Goal: Task Accomplishment & Management: Manage account settings

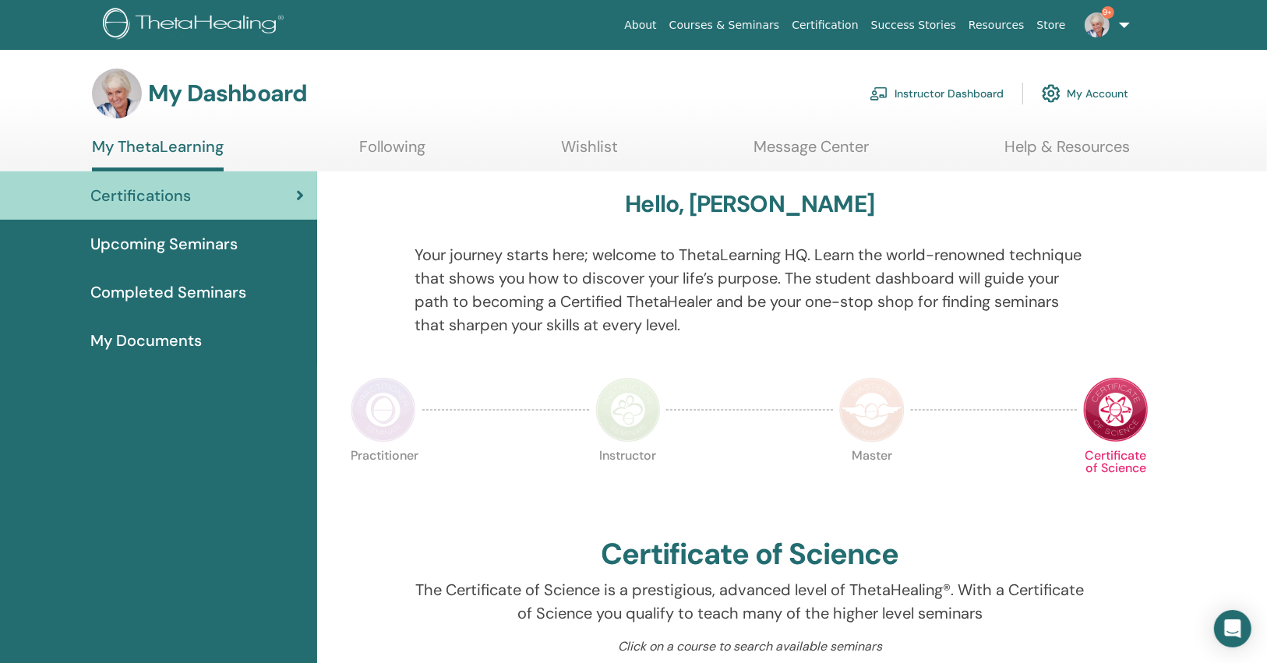
click at [1094, 37] on link "9+" at bounding box center [1104, 25] width 64 height 50
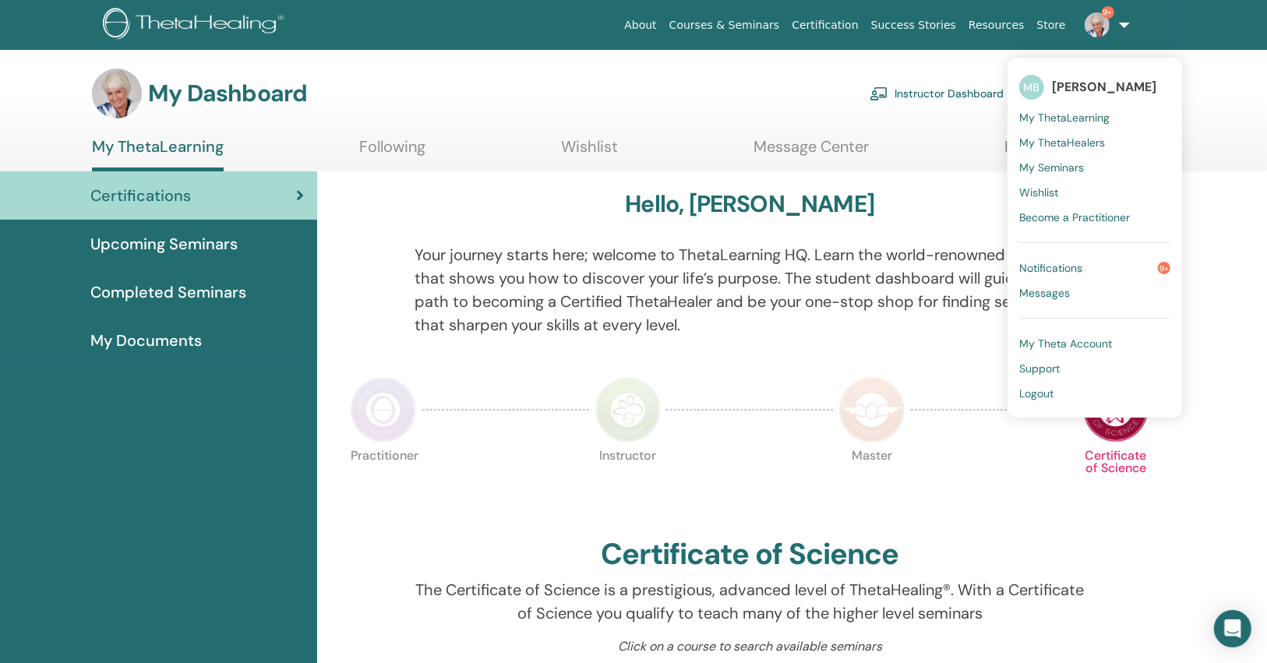
click at [1050, 262] on span "Notifications" at bounding box center [1050, 268] width 63 height 14
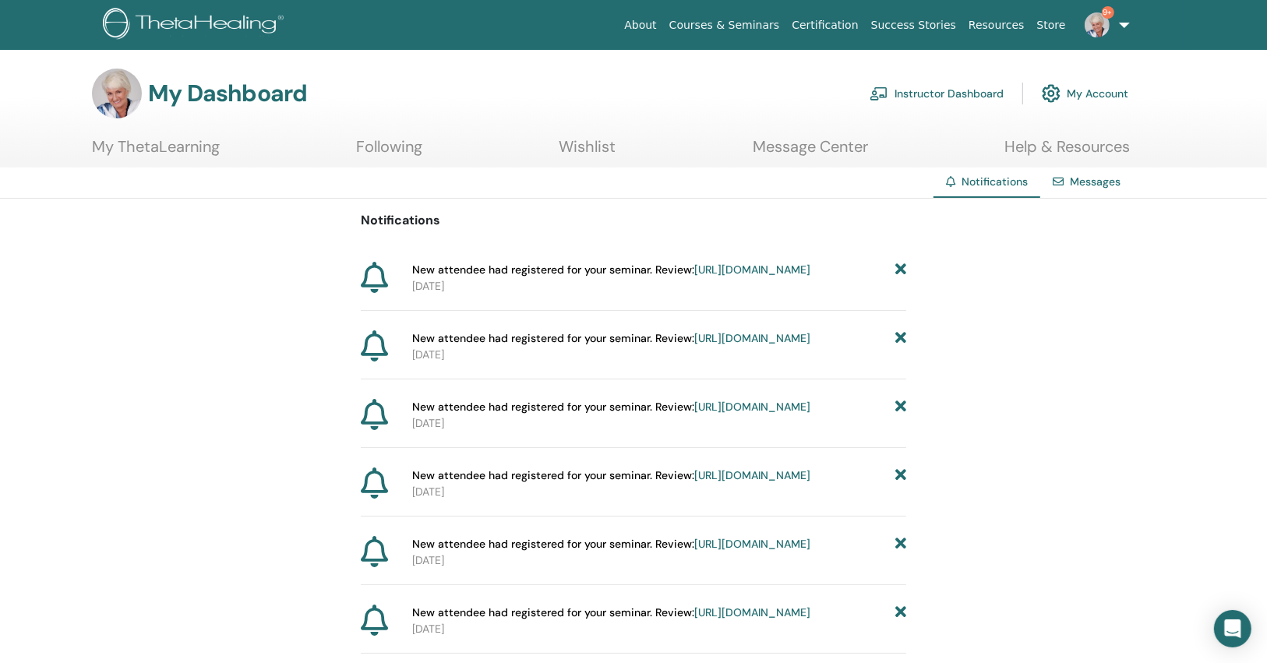
click at [901, 265] on icon at bounding box center [900, 270] width 11 height 16
click at [901, 266] on icon at bounding box center [900, 270] width 11 height 16
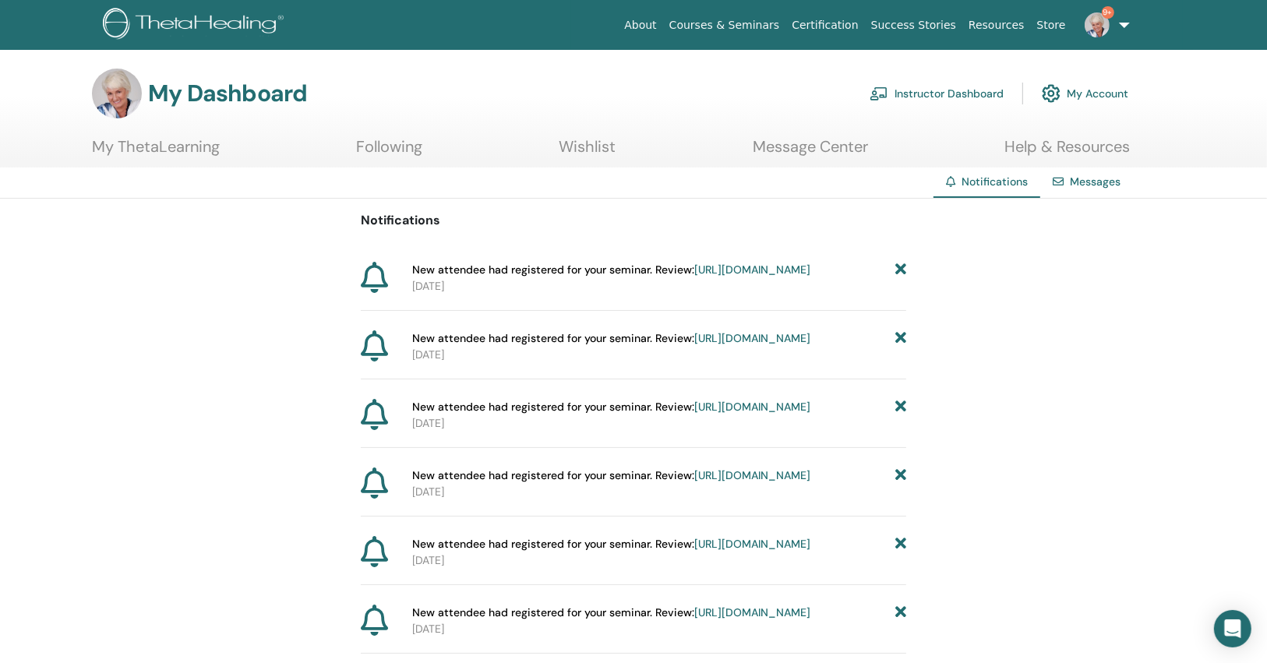
click at [901, 266] on icon at bounding box center [900, 270] width 11 height 16
click at [898, 269] on icon at bounding box center [900, 270] width 11 height 16
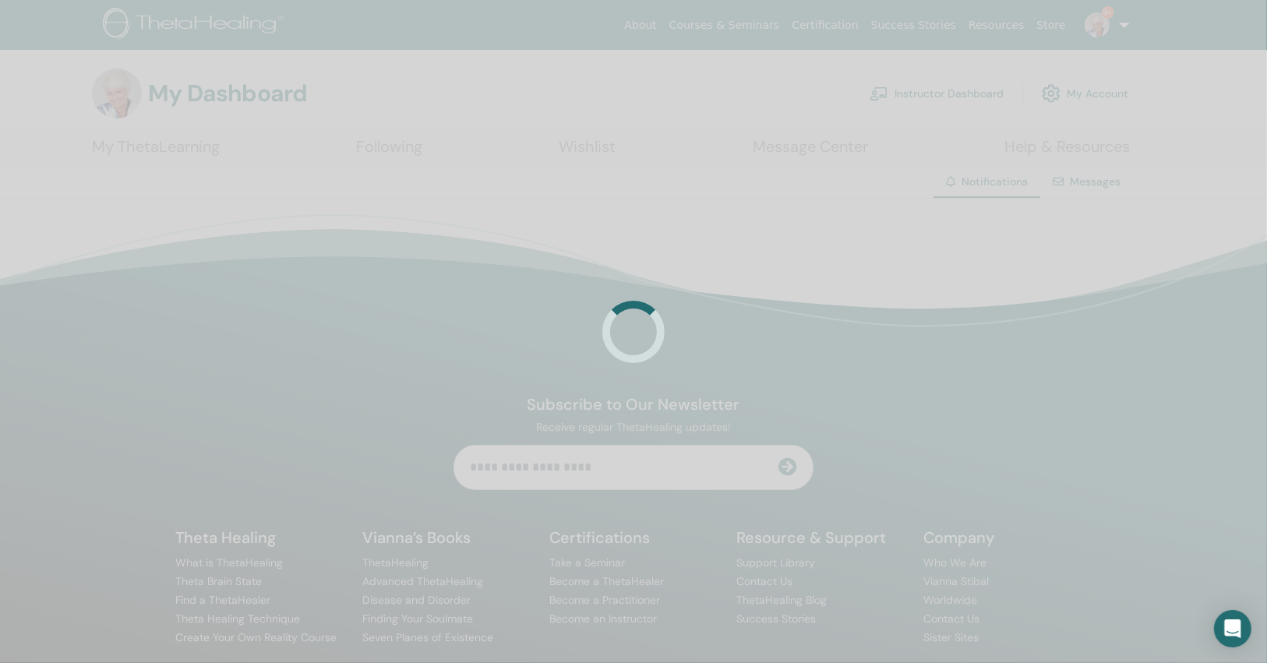
click at [898, 269] on div at bounding box center [633, 331] width 1267 height 663
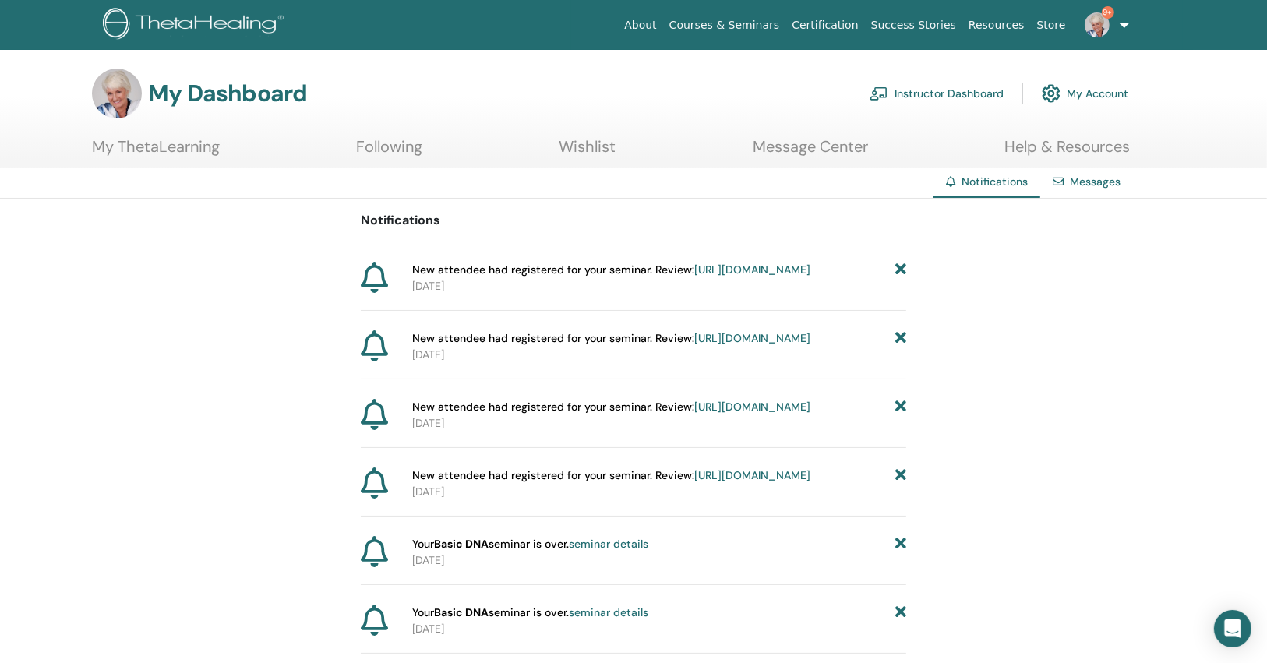
click at [898, 269] on icon at bounding box center [900, 270] width 11 height 16
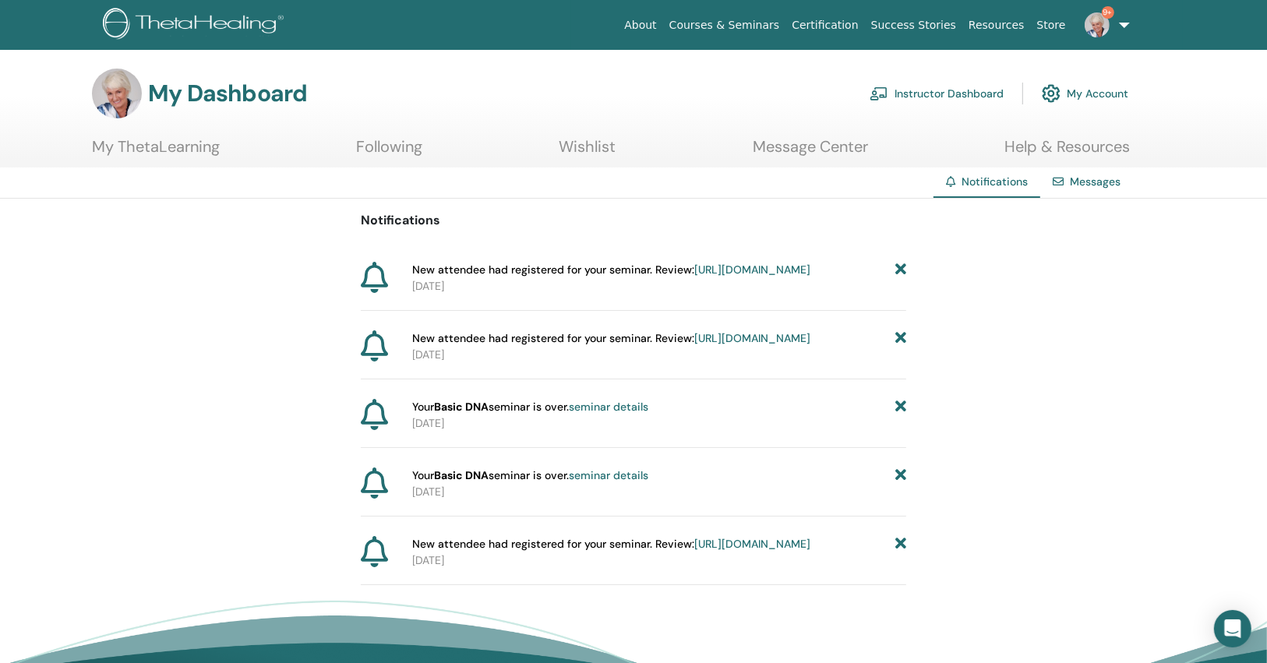
click at [898, 269] on icon at bounding box center [900, 270] width 11 height 16
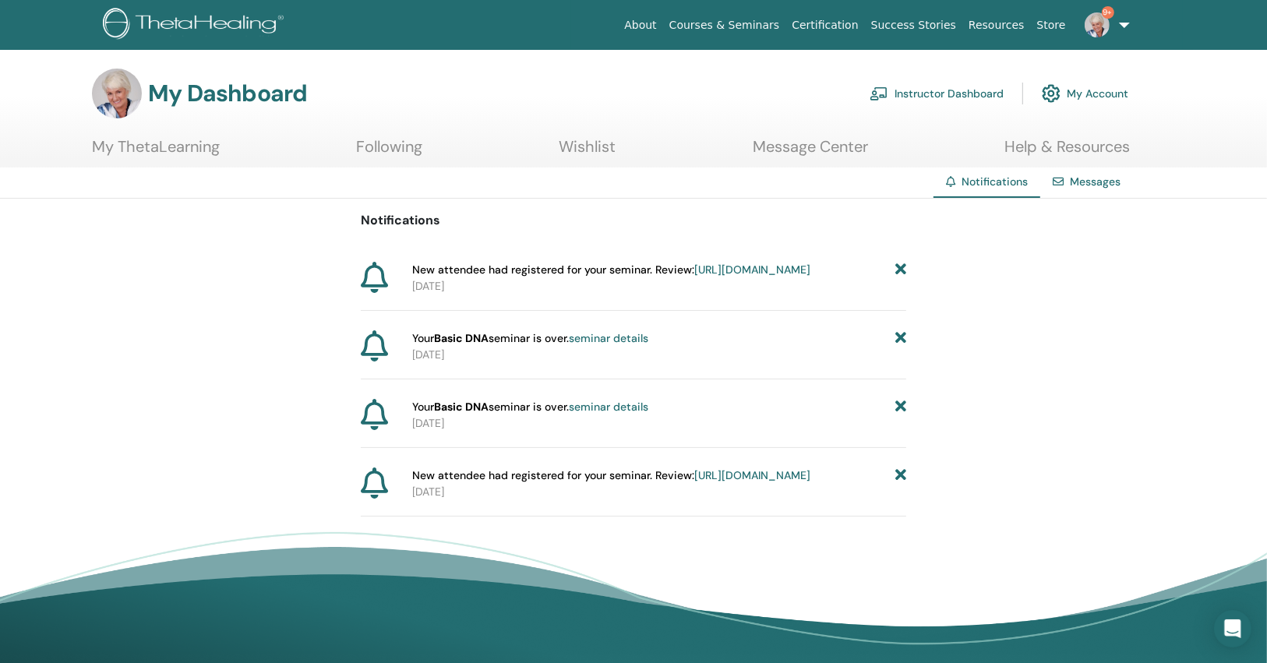
click at [898, 269] on icon at bounding box center [900, 270] width 11 height 16
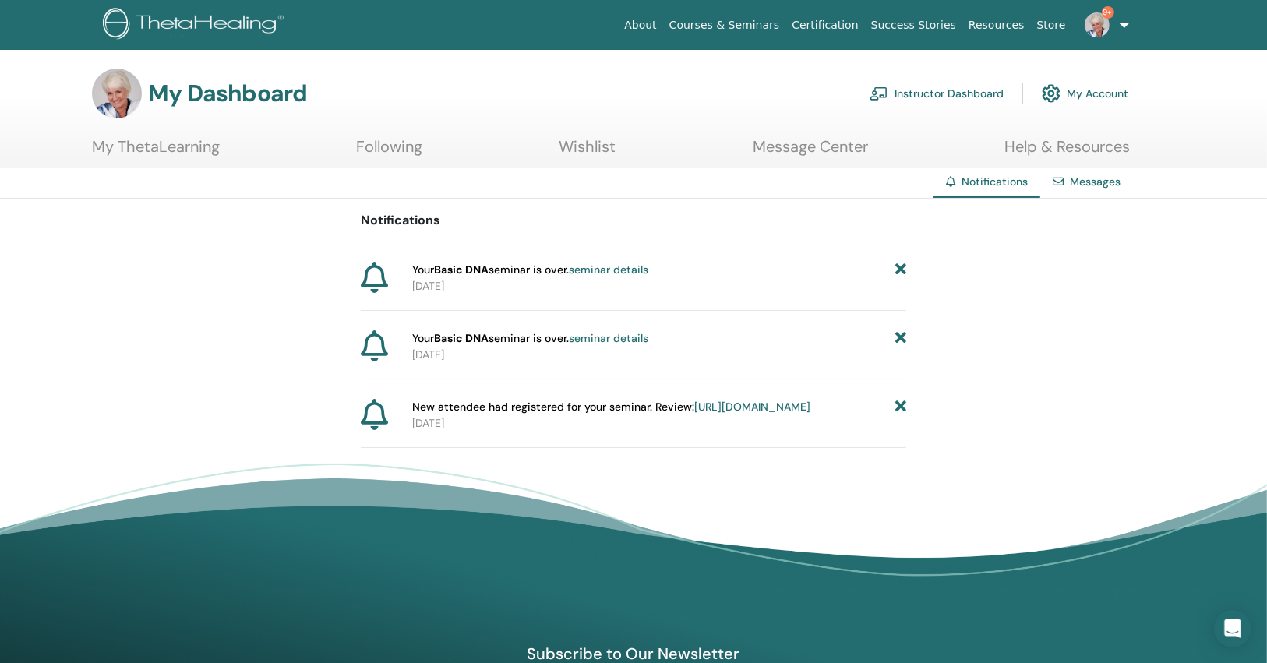
click at [898, 269] on icon at bounding box center [900, 270] width 11 height 16
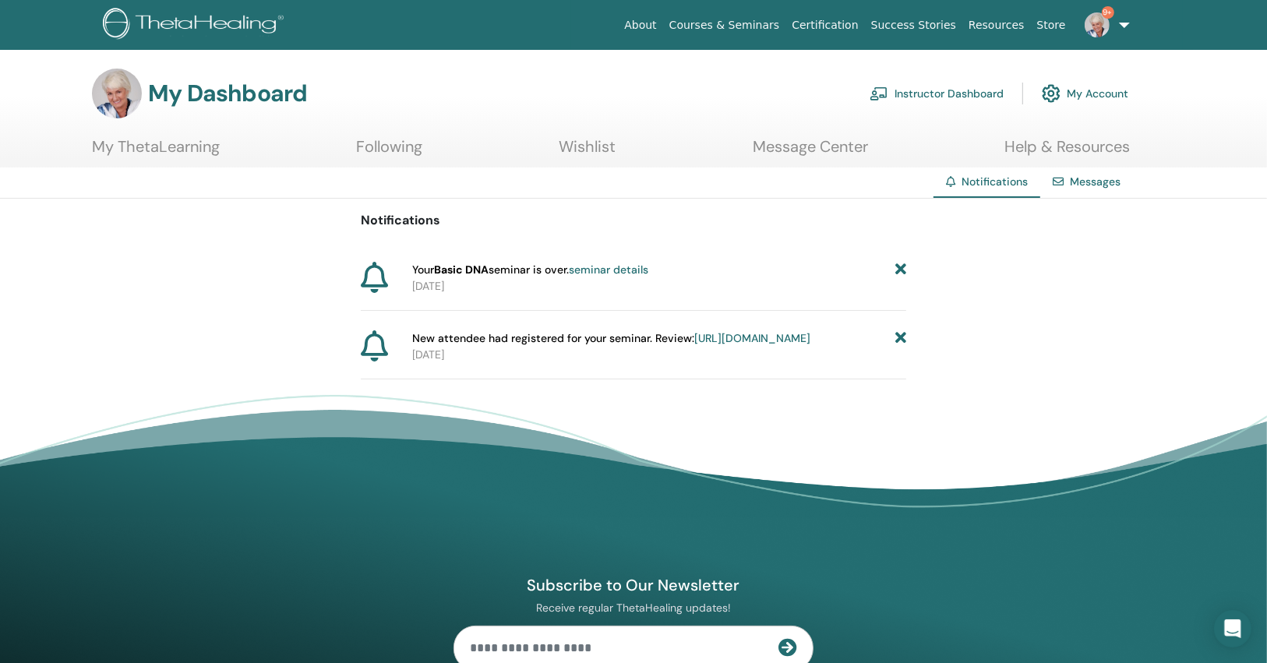
click at [898, 269] on icon at bounding box center [900, 270] width 11 height 16
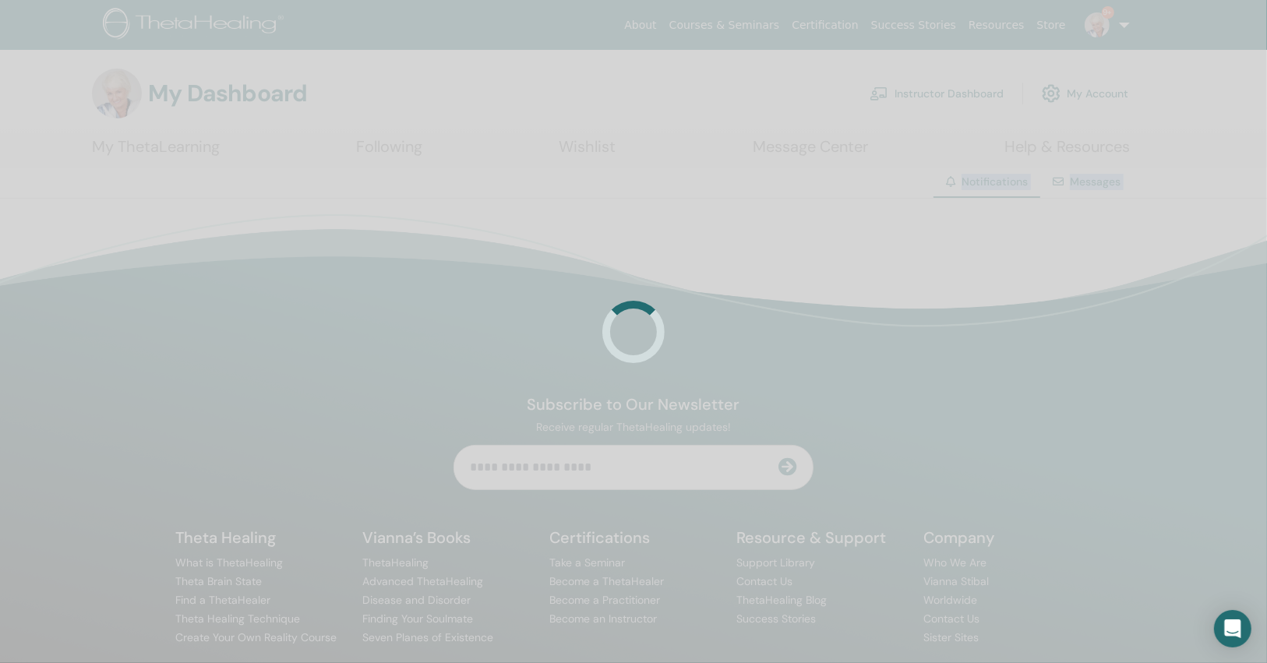
click at [898, 269] on div at bounding box center [633, 331] width 1267 height 663
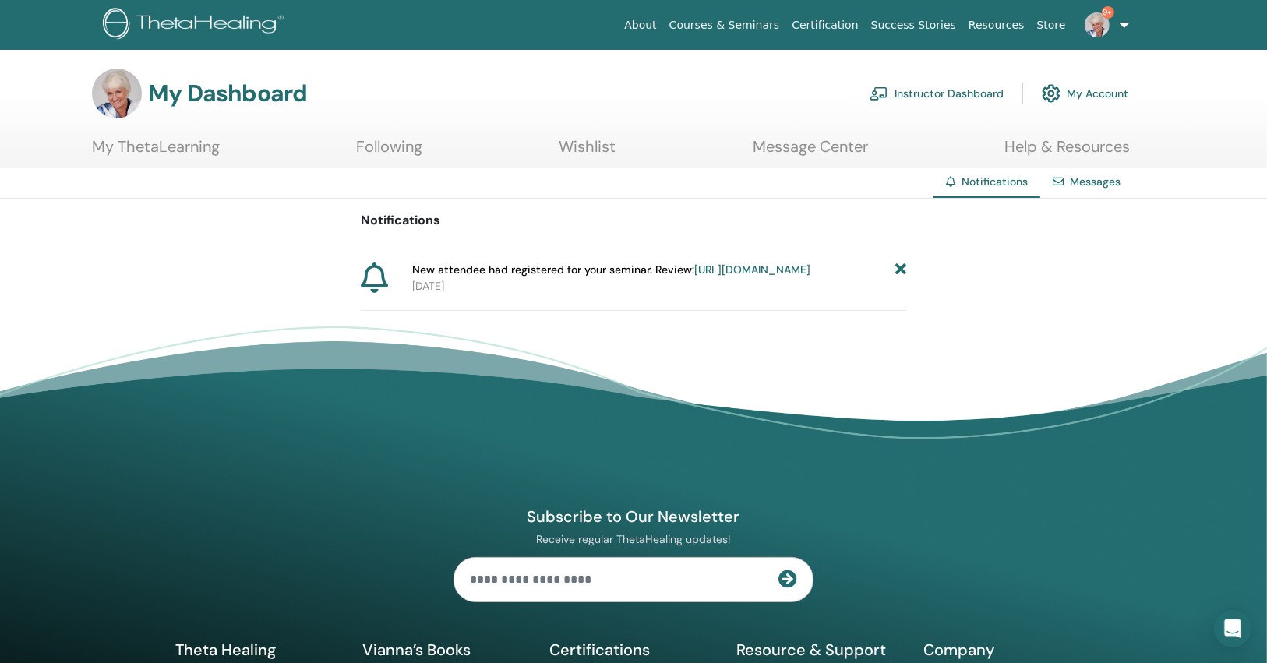
click at [898, 269] on icon at bounding box center [900, 270] width 11 height 16
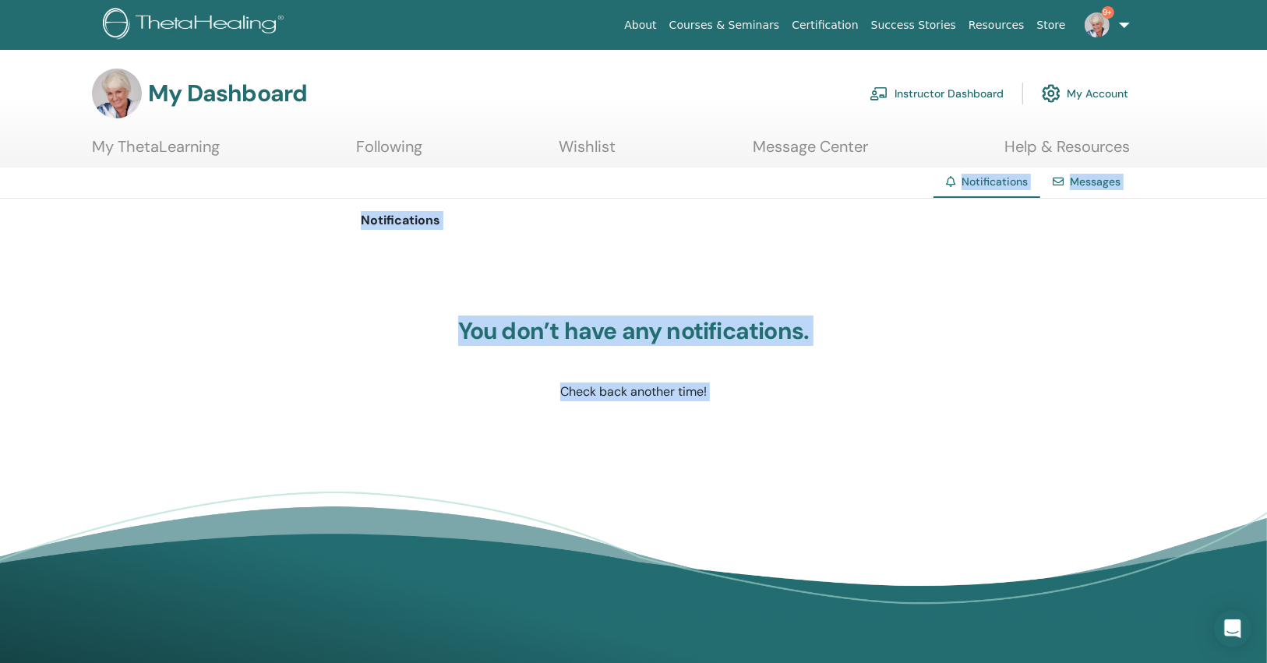
click at [914, 91] on link "Instructor Dashboard" at bounding box center [937, 93] width 134 height 34
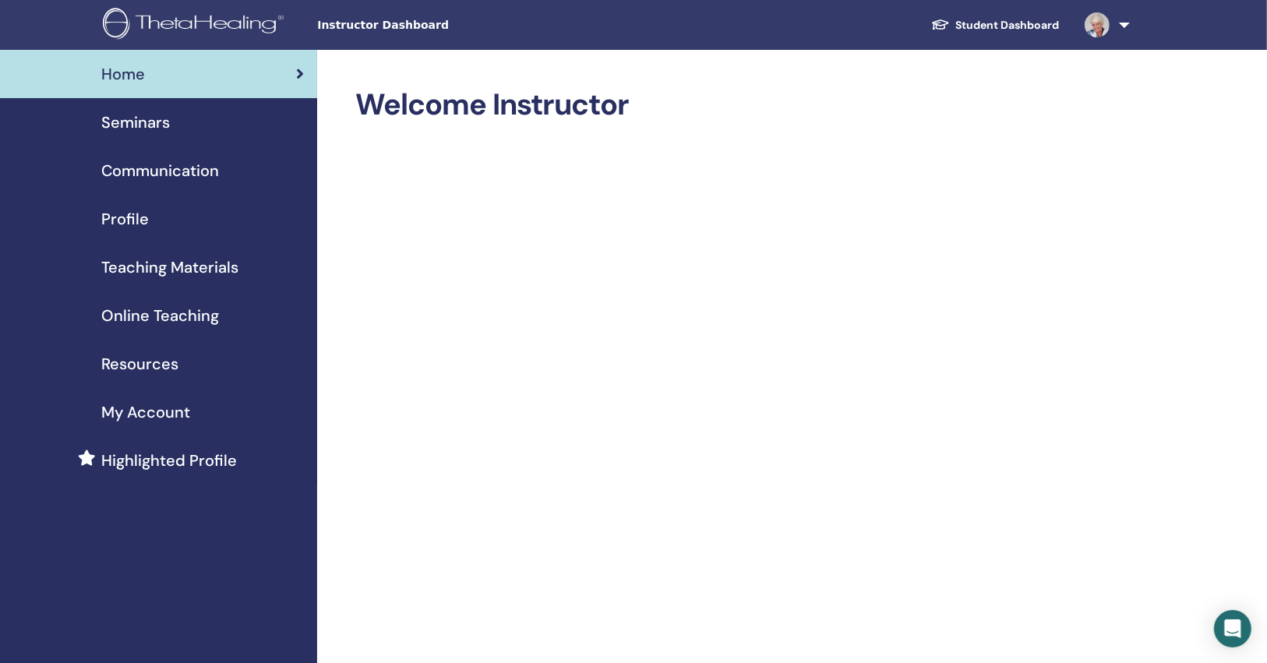
click at [206, 111] on div "Seminars" at bounding box center [158, 122] width 292 height 23
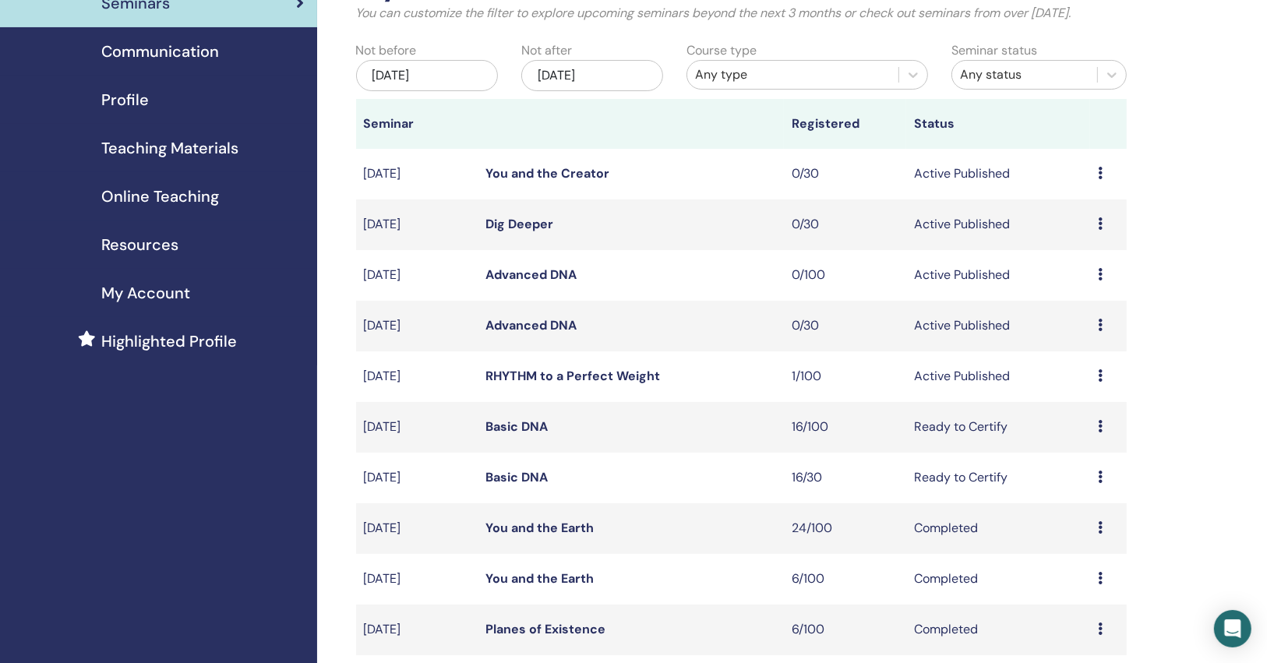
scroll to position [125, 0]
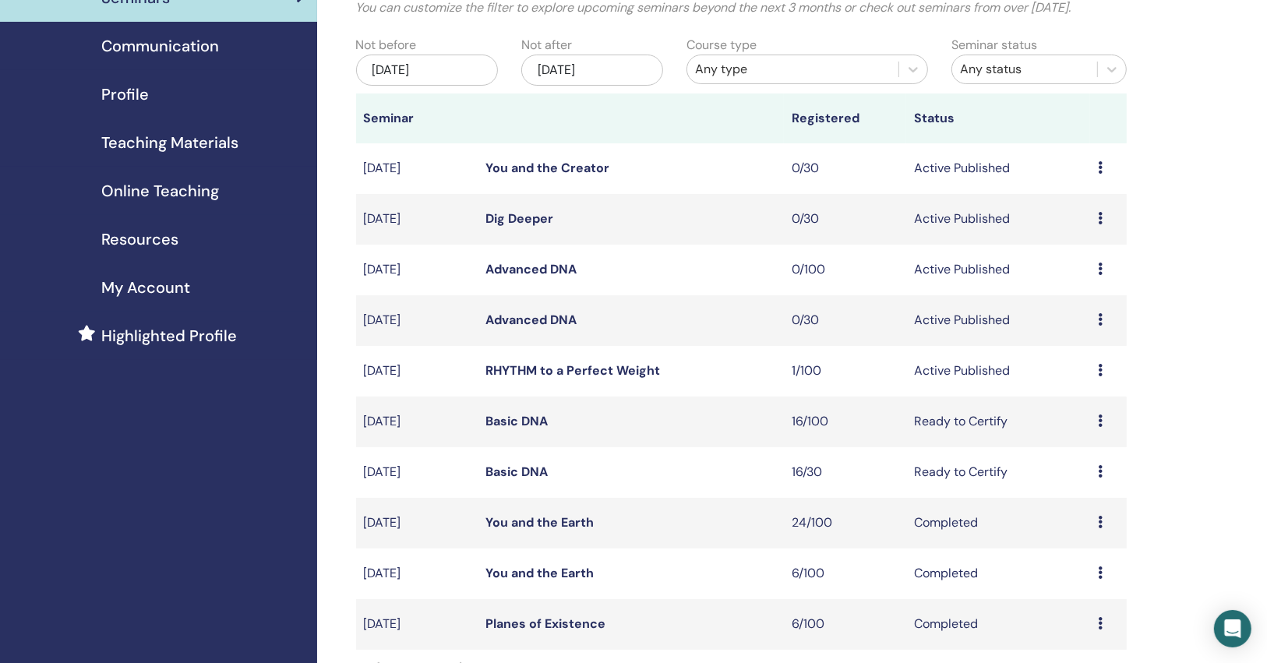
click at [530, 425] on link "Basic DNA" at bounding box center [517, 421] width 62 height 16
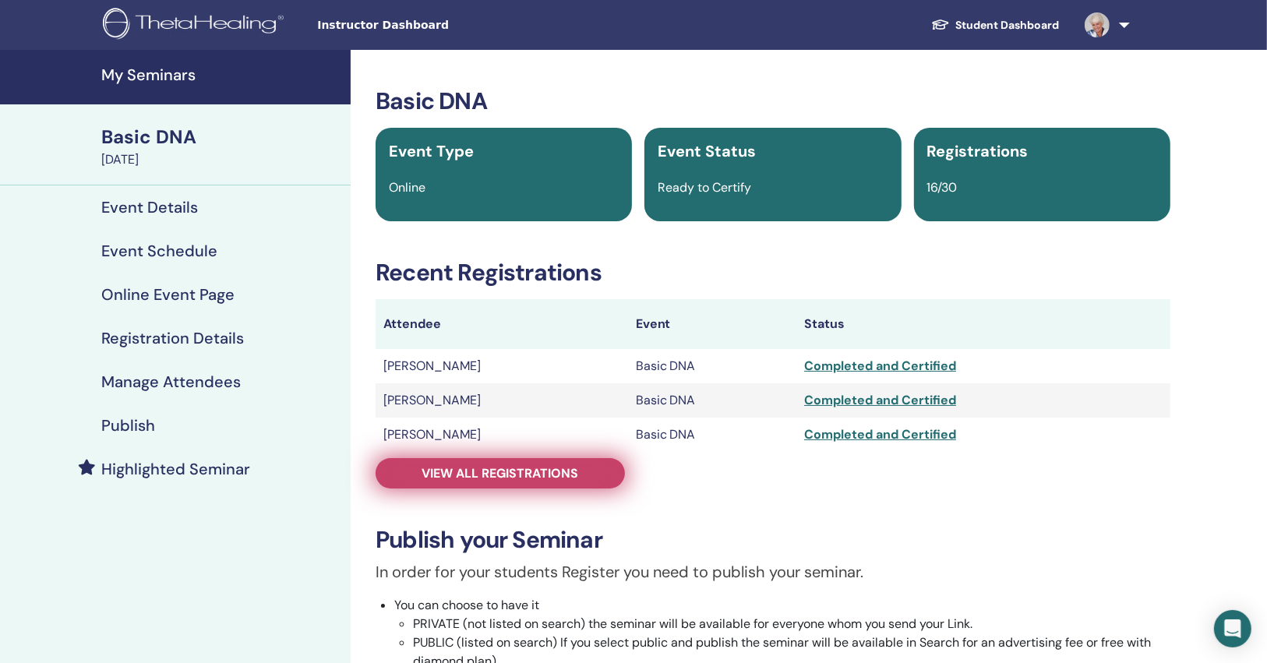
click at [533, 471] on span "View all registrations" at bounding box center [500, 473] width 157 height 16
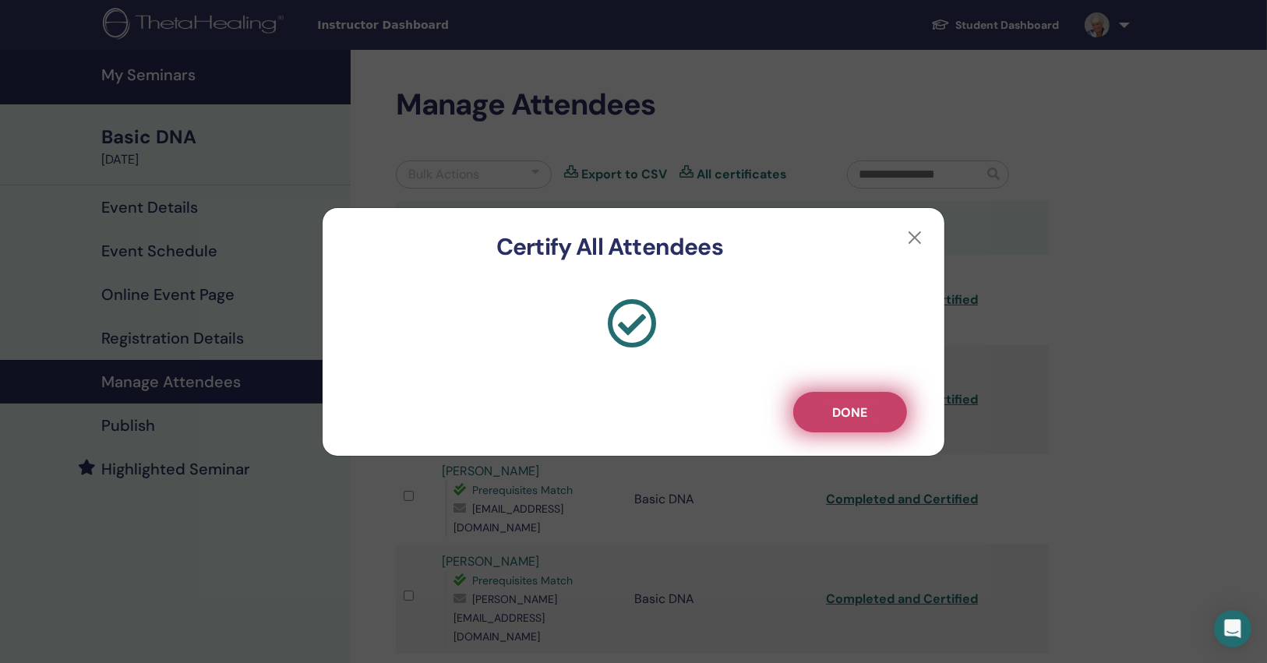
click at [877, 411] on button "Done" at bounding box center [850, 412] width 114 height 41
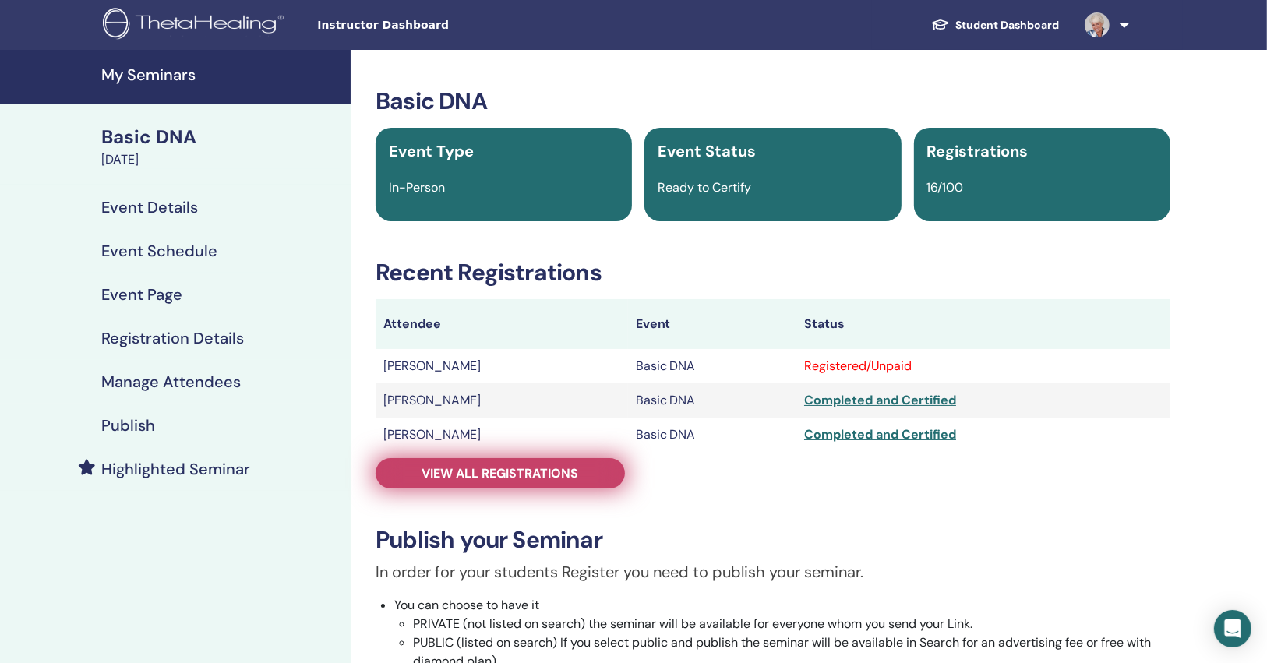
click at [549, 462] on link "View all registrations" at bounding box center [500, 473] width 249 height 30
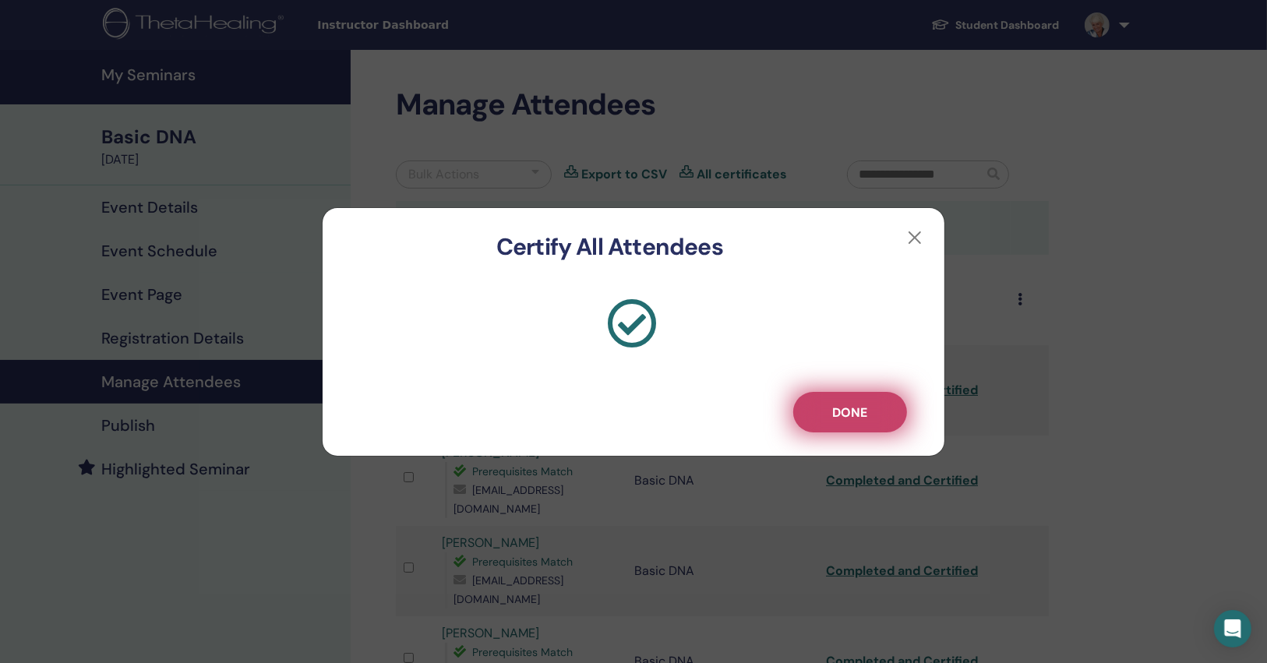
click at [841, 426] on button "Done" at bounding box center [850, 412] width 114 height 41
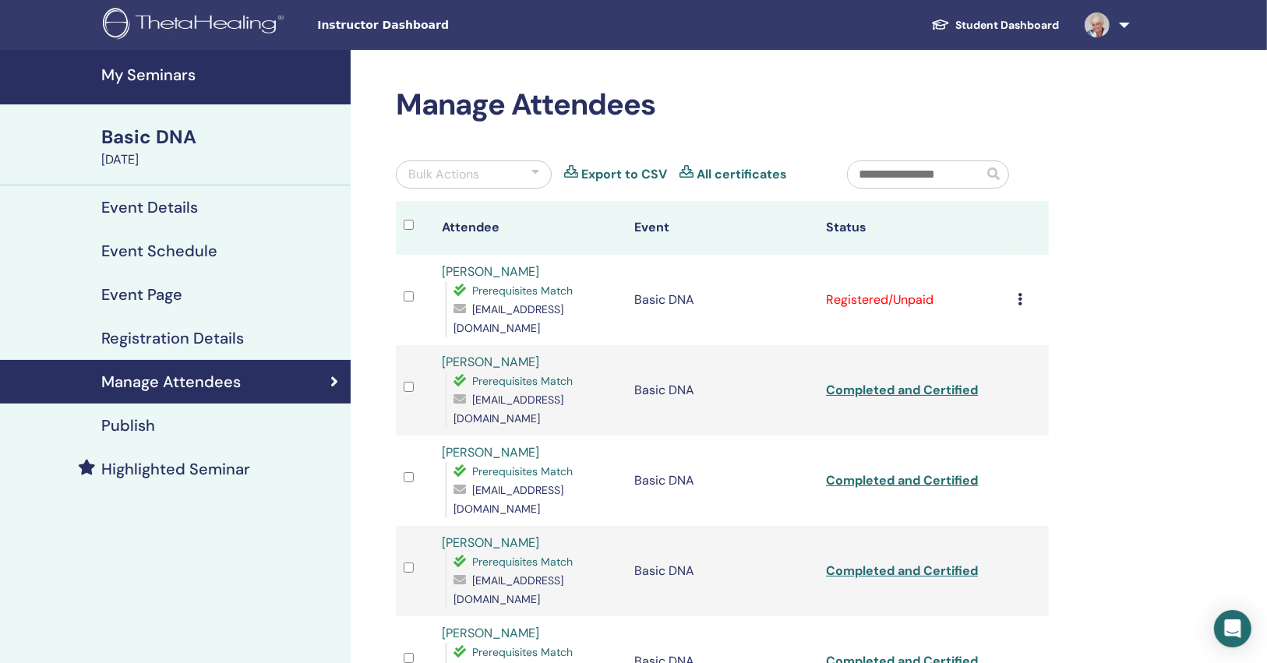
click at [1026, 291] on div "Cancel Registration Do not auto-certify Mark as Paid Mark as Unpaid Mark as Abs…" at bounding box center [1029, 300] width 23 height 19
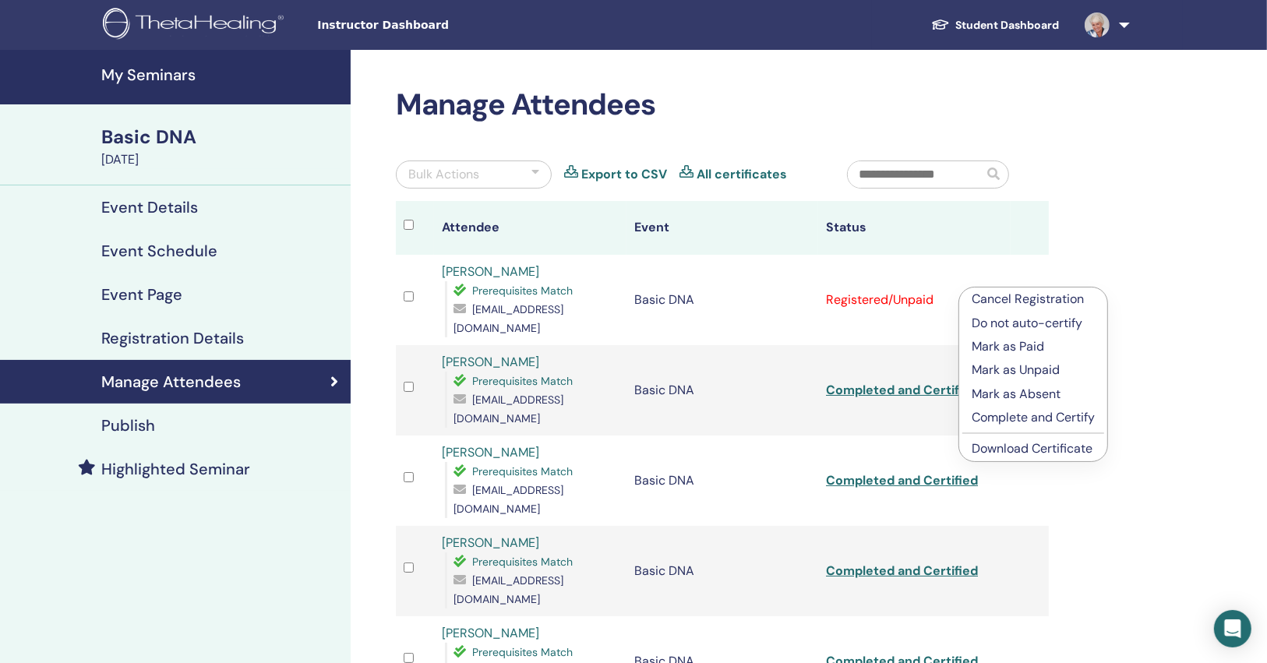
click at [993, 425] on p "Complete and Certify" at bounding box center [1033, 417] width 123 height 19
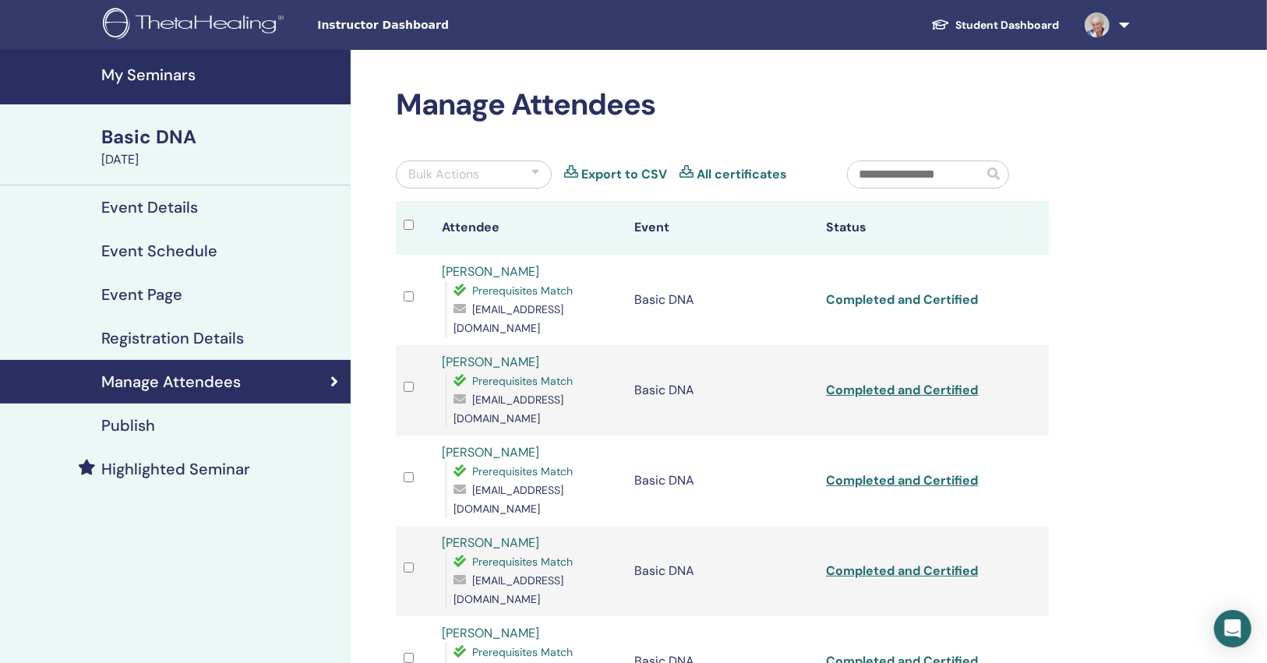
click at [927, 291] on link "Completed and Certified" at bounding box center [902, 299] width 152 height 16
click at [918, 382] on link "Completed and Certified" at bounding box center [902, 390] width 152 height 16
click at [884, 472] on link "Completed and Certified" at bounding box center [902, 480] width 152 height 16
click at [893, 563] on link "Completed and Certified" at bounding box center [902, 571] width 152 height 16
click at [886, 653] on link "Completed and Certified" at bounding box center [902, 661] width 152 height 16
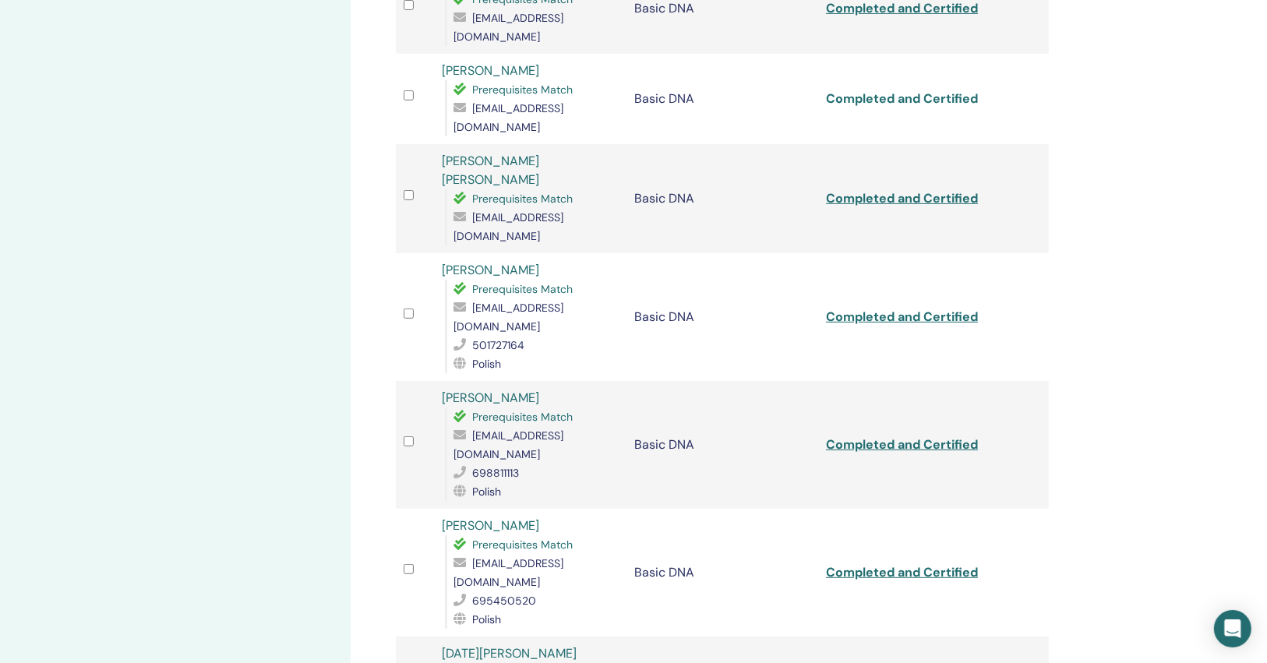
scroll to position [623, 0]
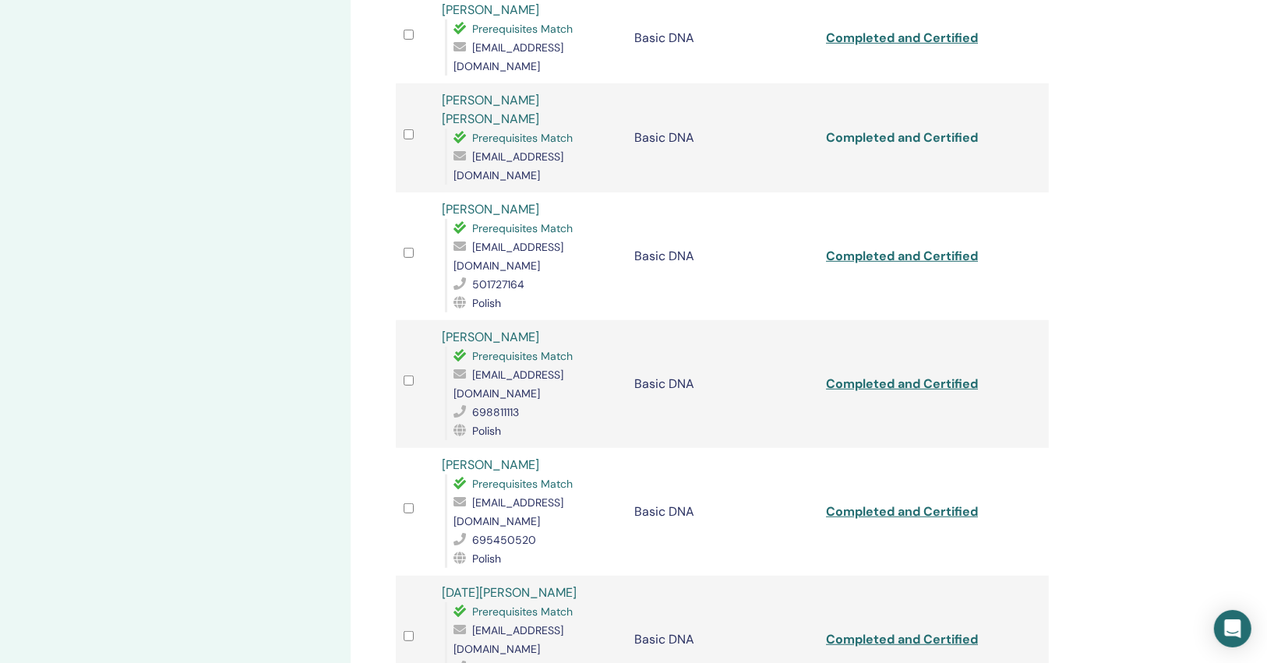
click at [948, 129] on link "Completed and Certified" at bounding box center [902, 137] width 152 height 16
click at [924, 248] on link "Completed and Certified" at bounding box center [902, 256] width 152 height 16
click at [910, 376] on link "Completed and Certified" at bounding box center [902, 384] width 152 height 16
click at [925, 503] on link "Completed and Certified" at bounding box center [902, 511] width 152 height 16
click at [945, 631] on link "Completed and Certified" at bounding box center [902, 639] width 152 height 16
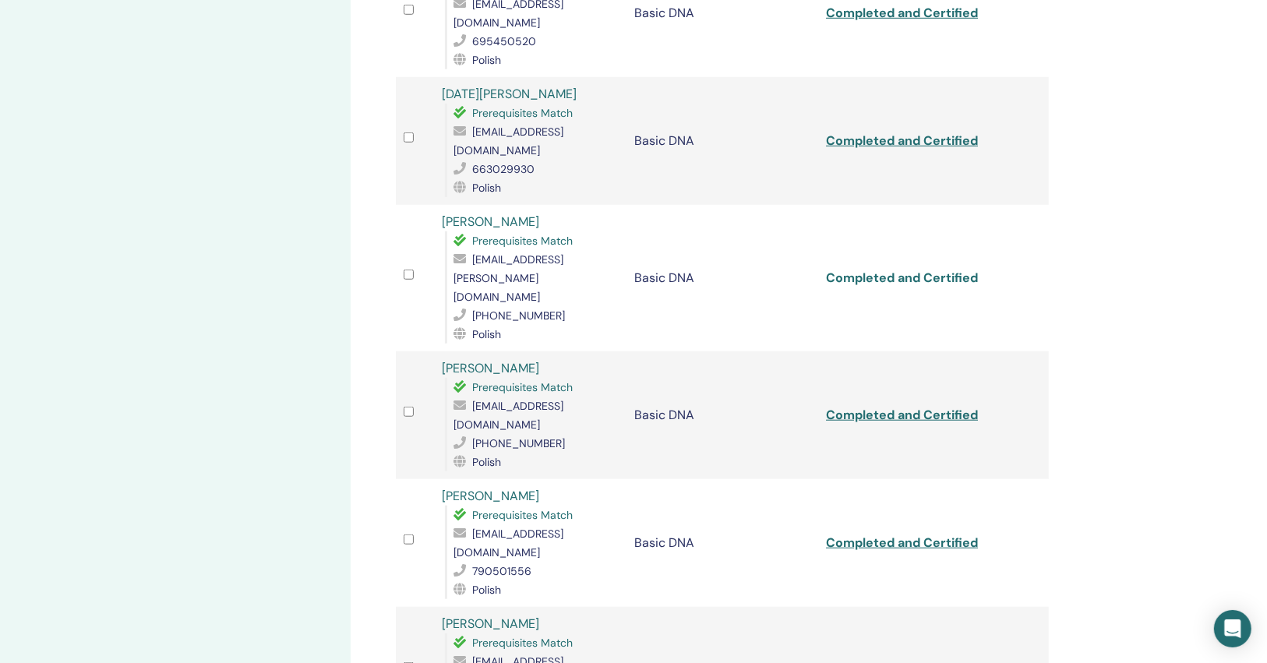
scroll to position [1247, 0]
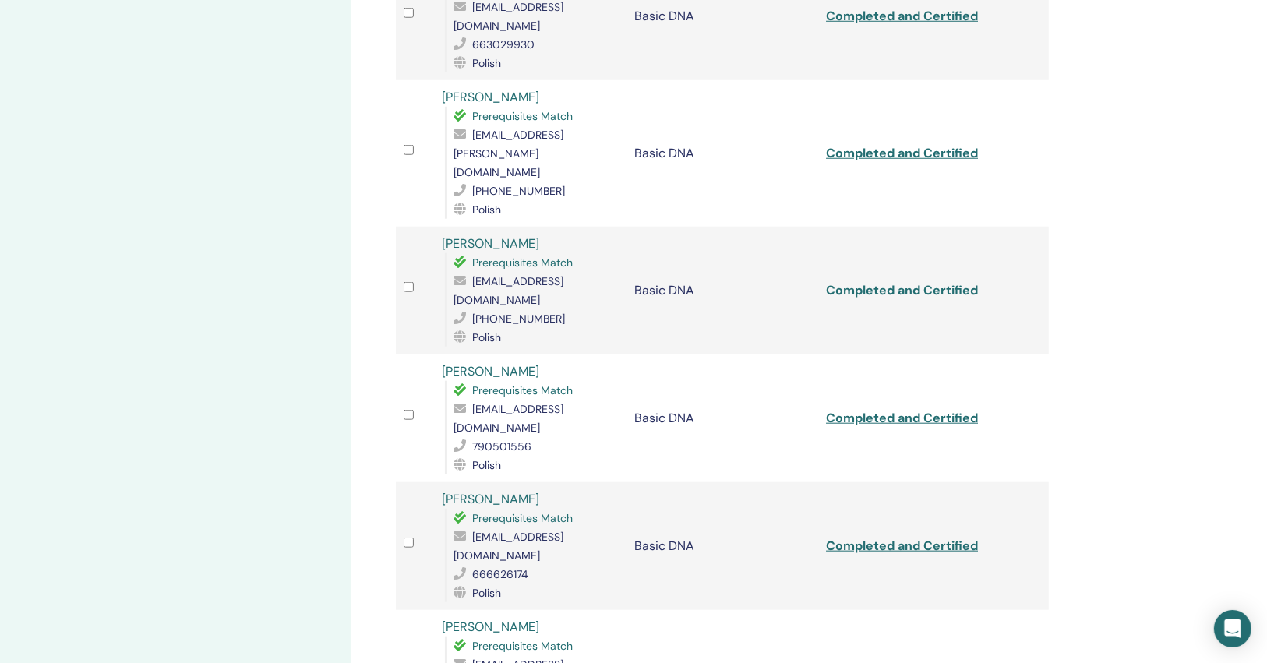
click at [849, 282] on link "Completed and Certified" at bounding box center [902, 290] width 152 height 16
click at [897, 410] on link "Completed and Certified" at bounding box center [902, 418] width 152 height 16
click at [902, 538] on link "Completed and Certified" at bounding box center [902, 546] width 152 height 16
click at [886, 662] on link "Completed and Certified" at bounding box center [902, 673] width 152 height 16
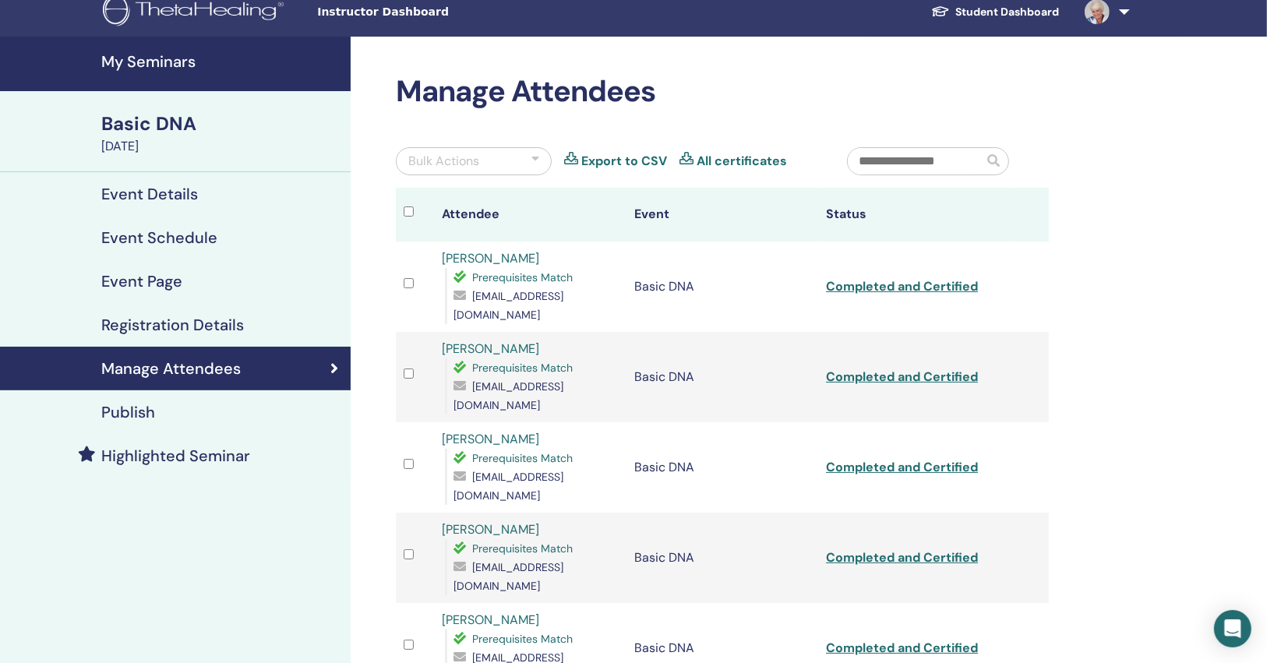
scroll to position [0, 0]
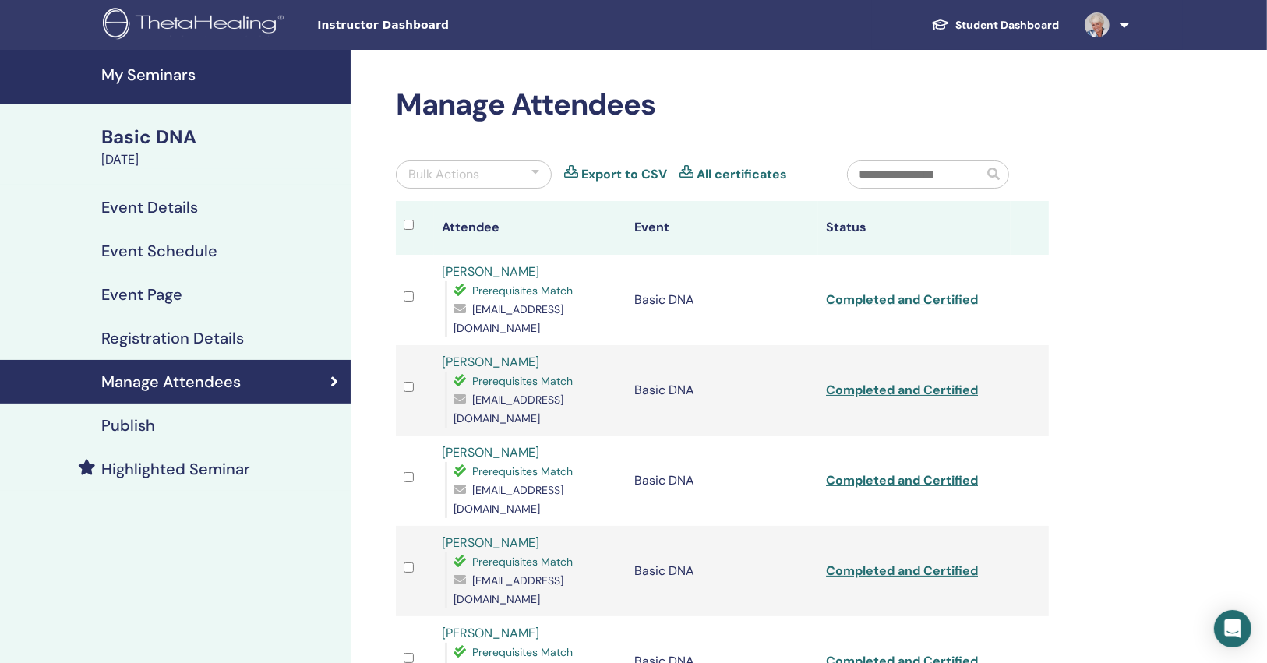
click at [544, 393] on span "szlachta_malgorzata@wp.pl" at bounding box center [509, 409] width 110 height 33
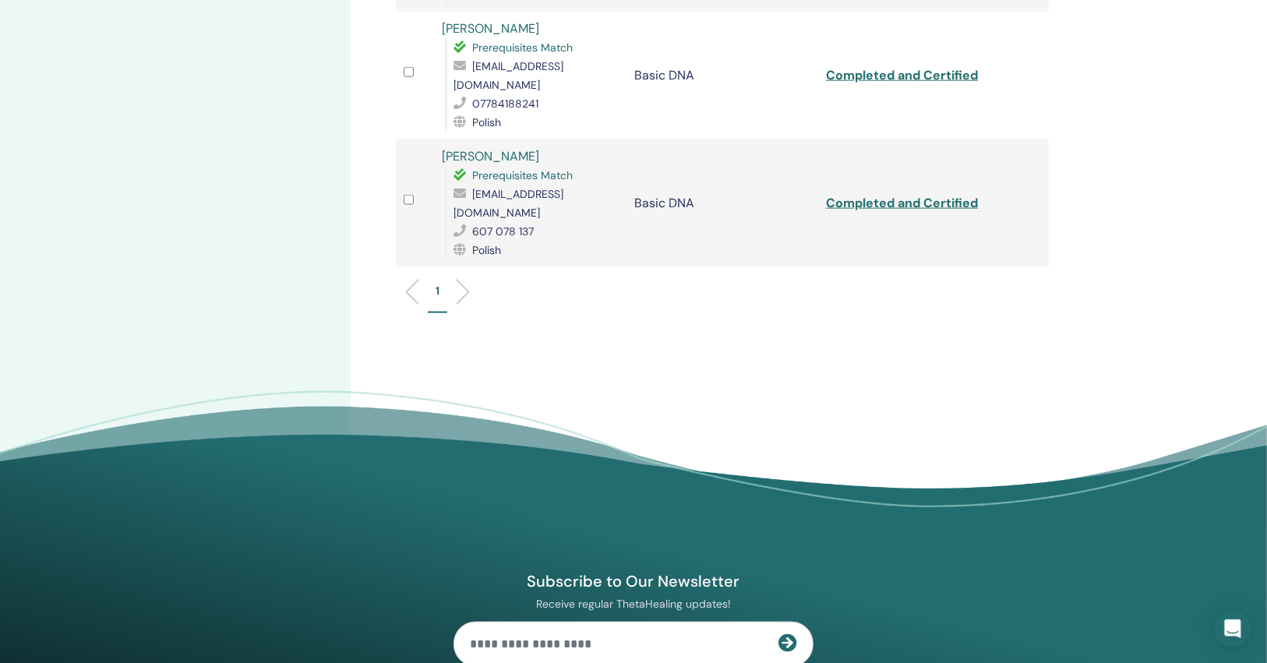
drag, startPoint x: 863, startPoint y: 182, endPoint x: 750, endPoint y: 519, distance: 355.8
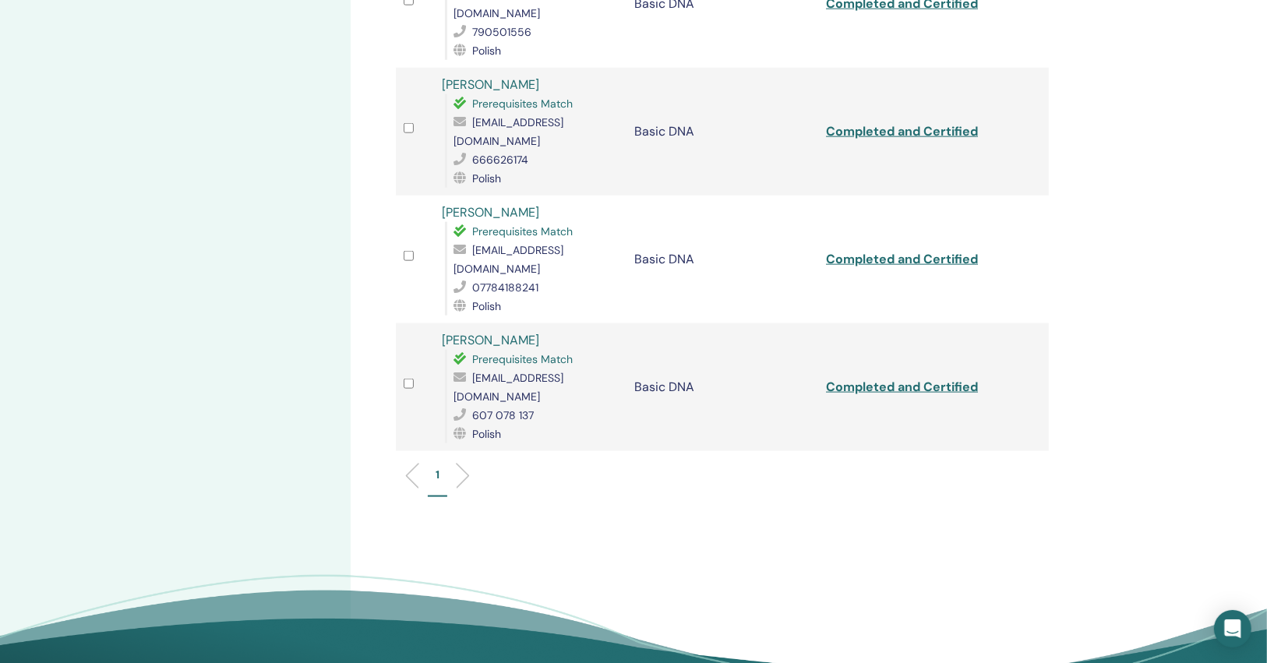
scroll to position [1596, 0]
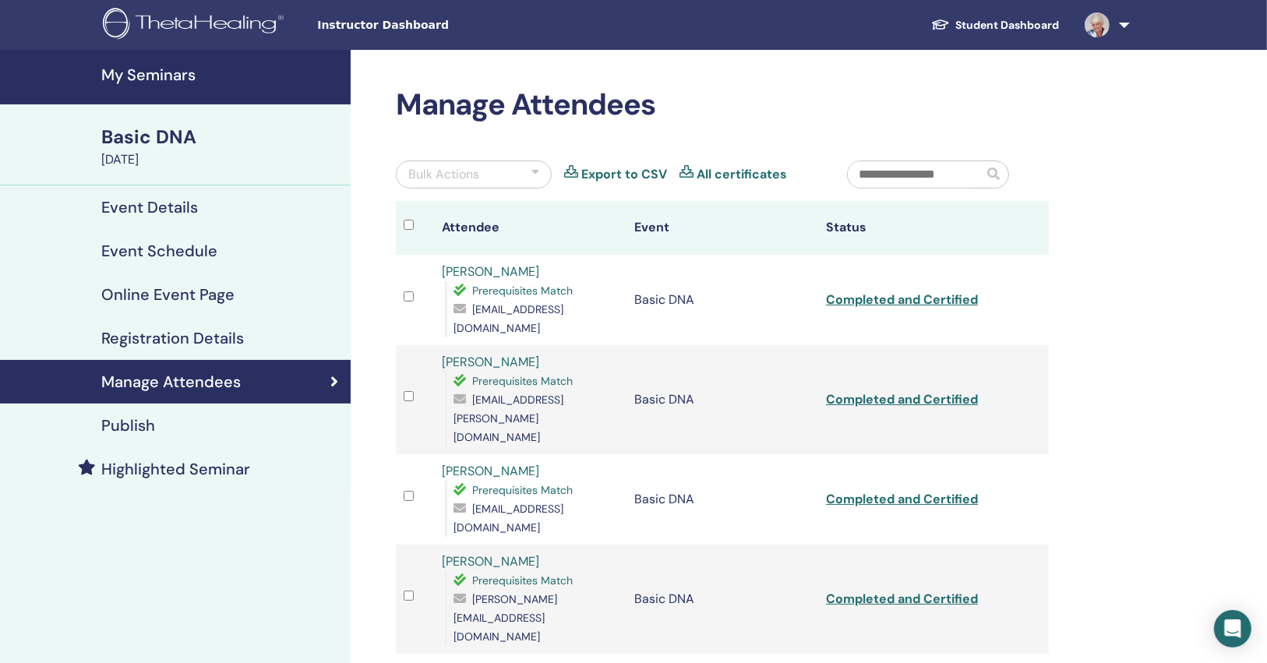
click at [493, 176] on div "Bulk Actions" at bounding box center [474, 175] width 156 height 28
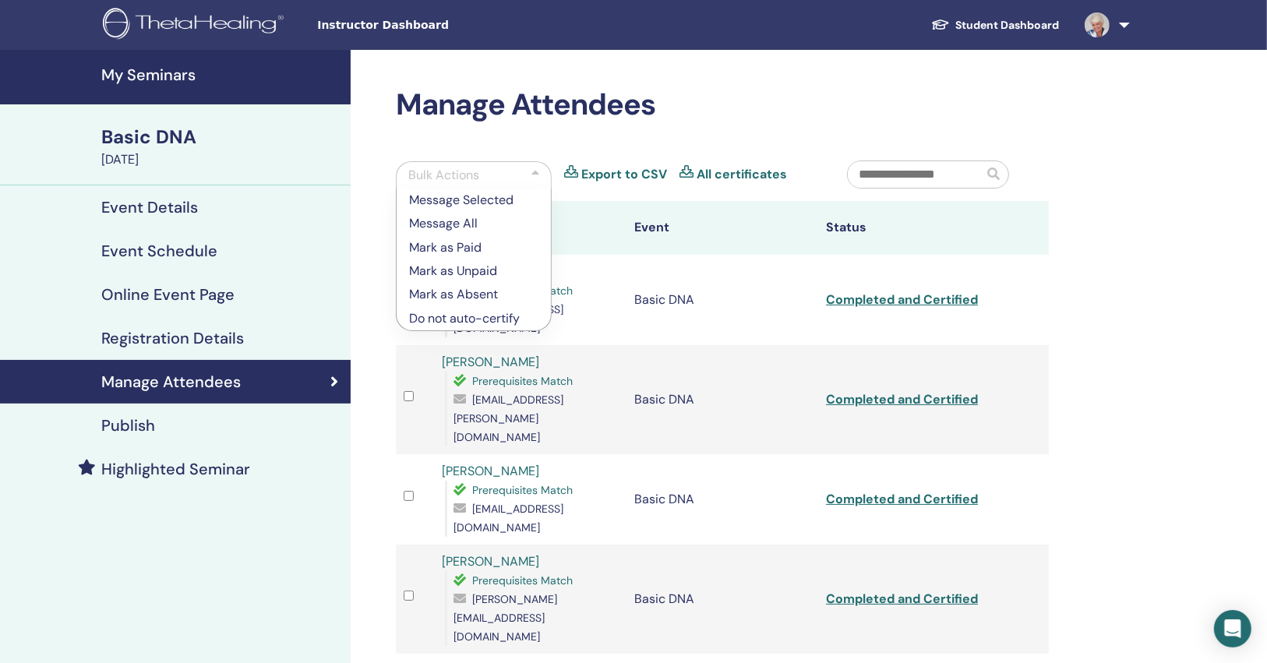
click at [727, 171] on link "All certificates" at bounding box center [742, 174] width 90 height 19
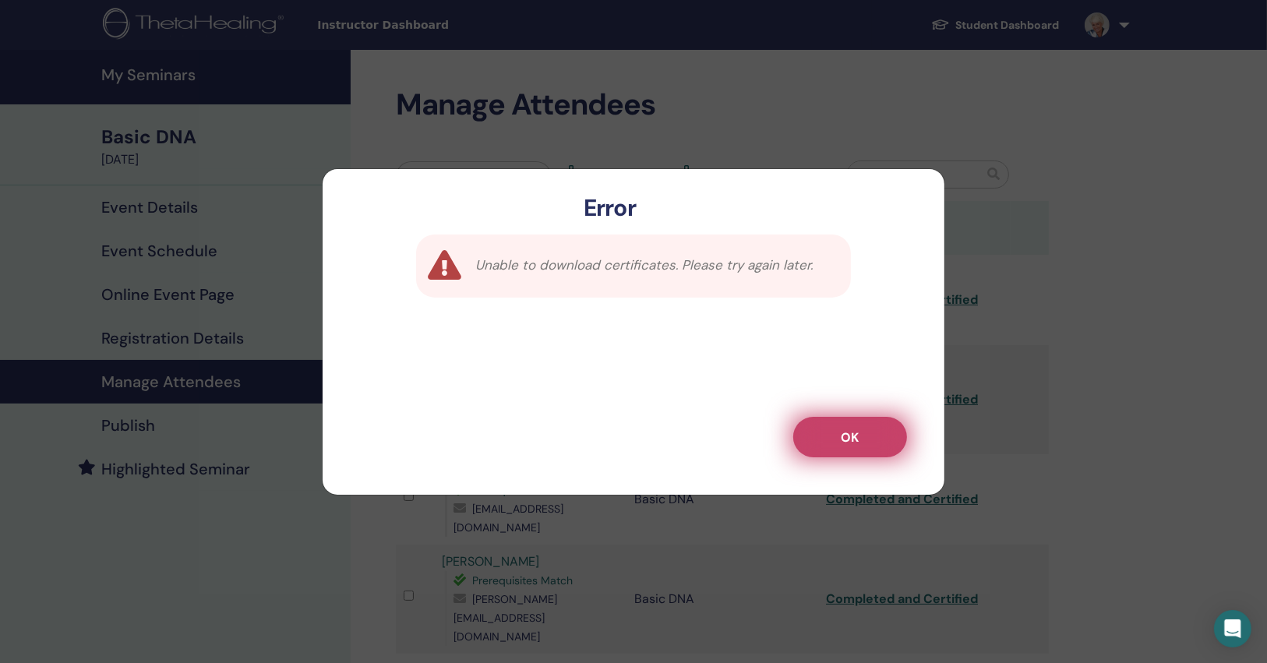
drag, startPoint x: 860, startPoint y: 442, endPoint x: 852, endPoint y: 376, distance: 66.8
click at [860, 441] on button "OK" at bounding box center [850, 437] width 114 height 41
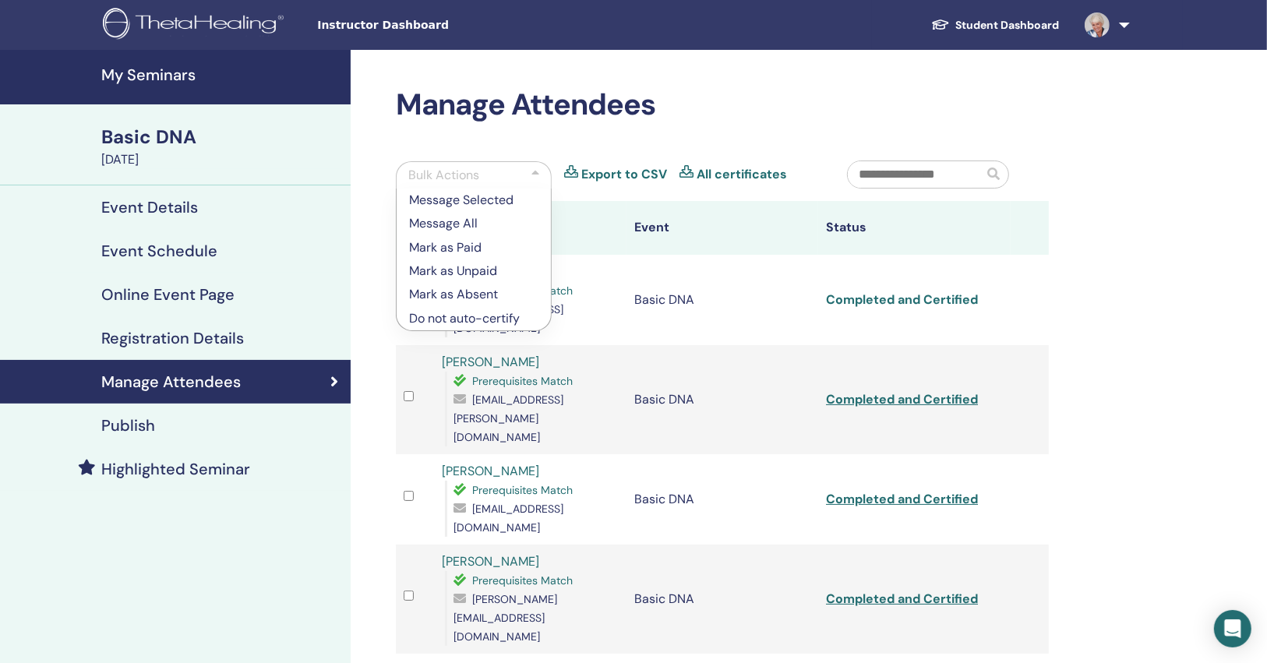
click at [895, 304] on link "Completed and Certified" at bounding box center [902, 299] width 152 height 16
click at [895, 391] on link "Completed and Certified" at bounding box center [902, 399] width 152 height 16
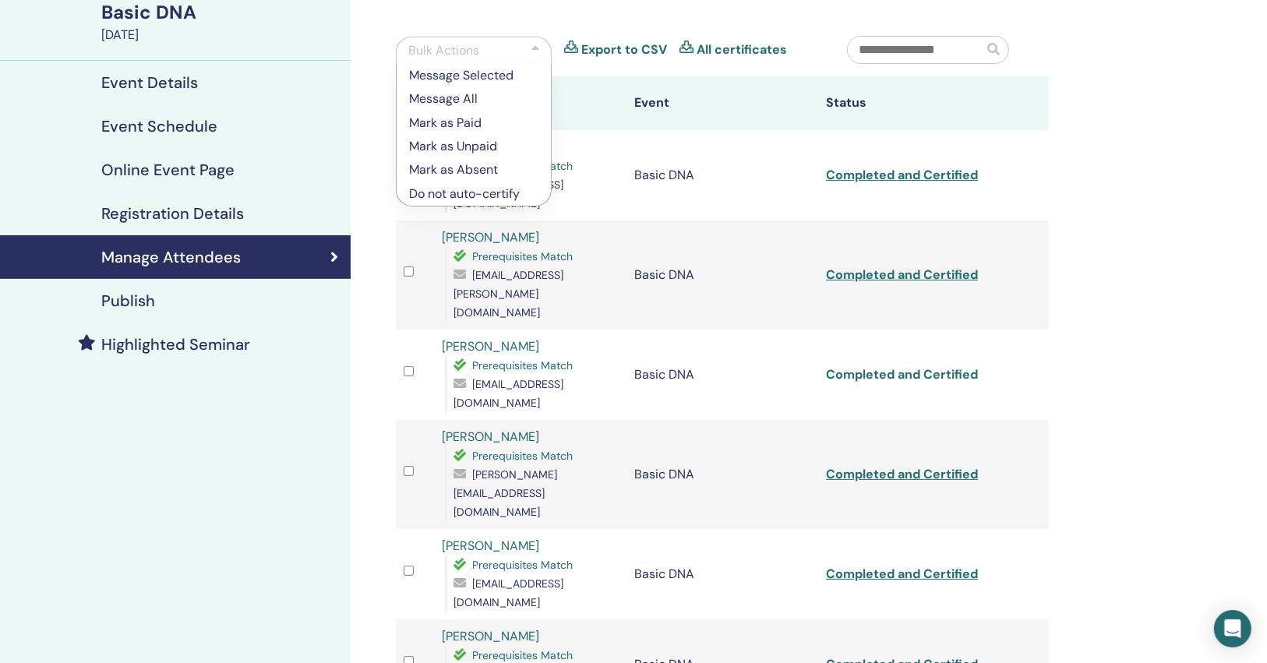
click at [888, 366] on link "Completed and Certified" at bounding box center [902, 374] width 152 height 16
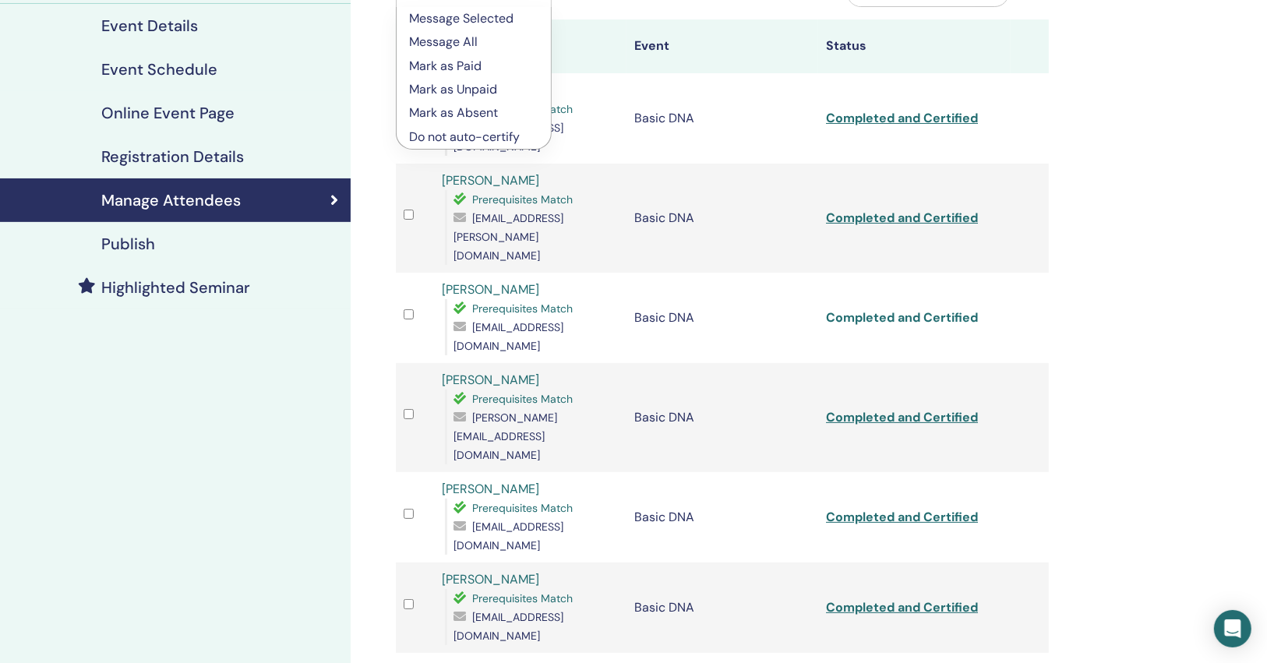
scroll to position [249, 0]
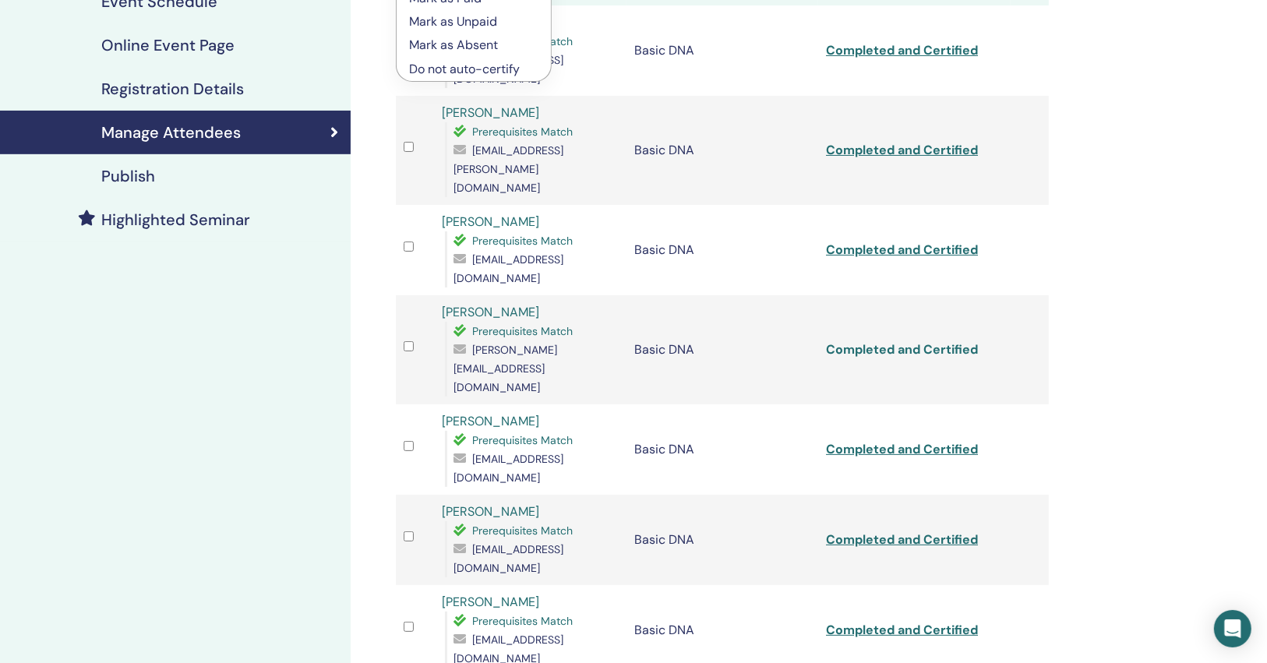
click at [880, 341] on link "Completed and Certified" at bounding box center [902, 349] width 152 height 16
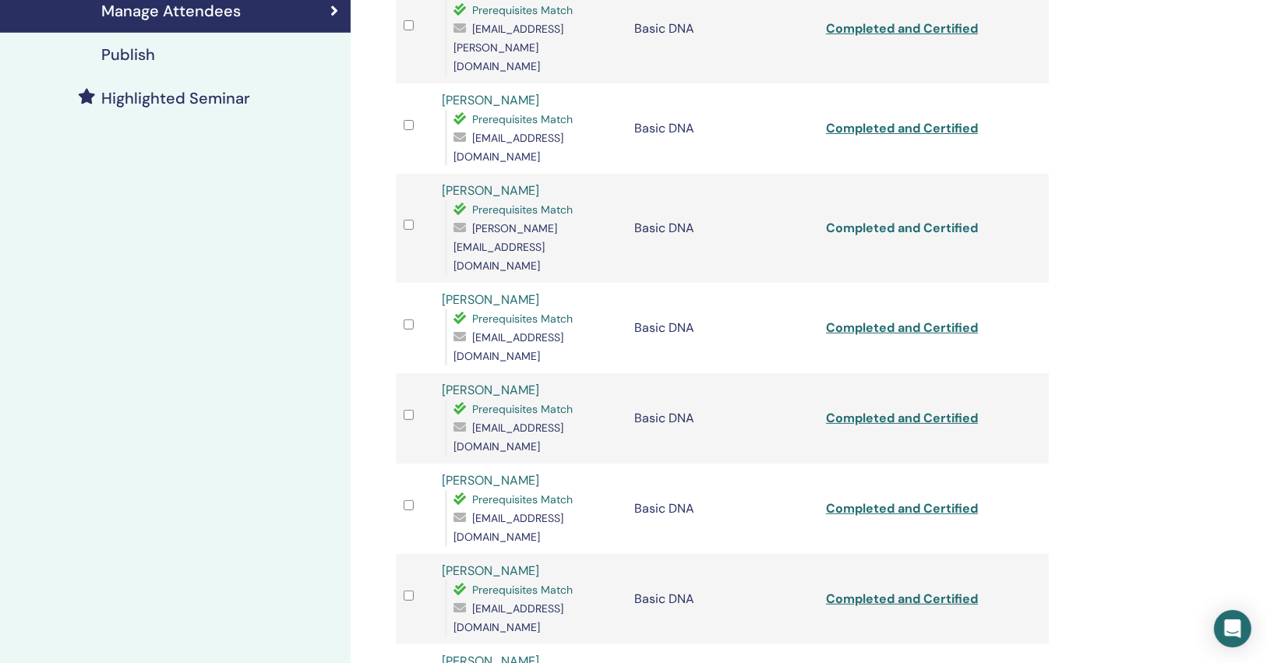
scroll to position [374, 0]
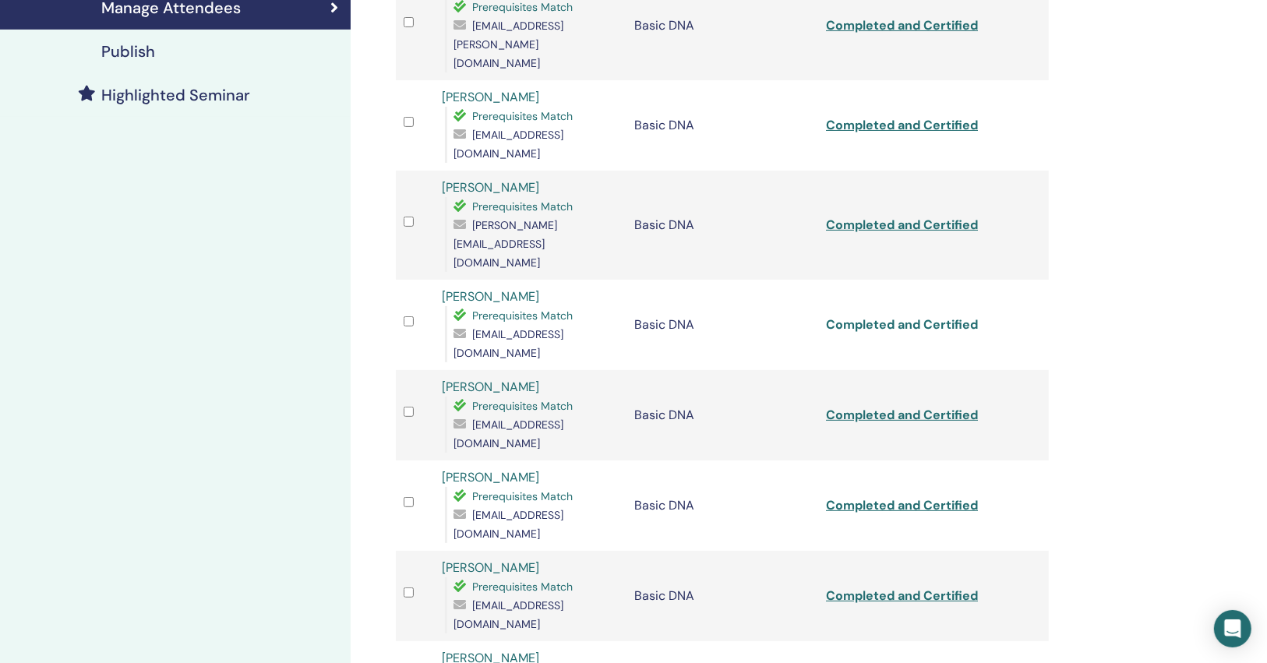
click at [860, 316] on link "Completed and Certified" at bounding box center [902, 324] width 152 height 16
click at [877, 407] on link "Completed and Certified" at bounding box center [902, 415] width 152 height 16
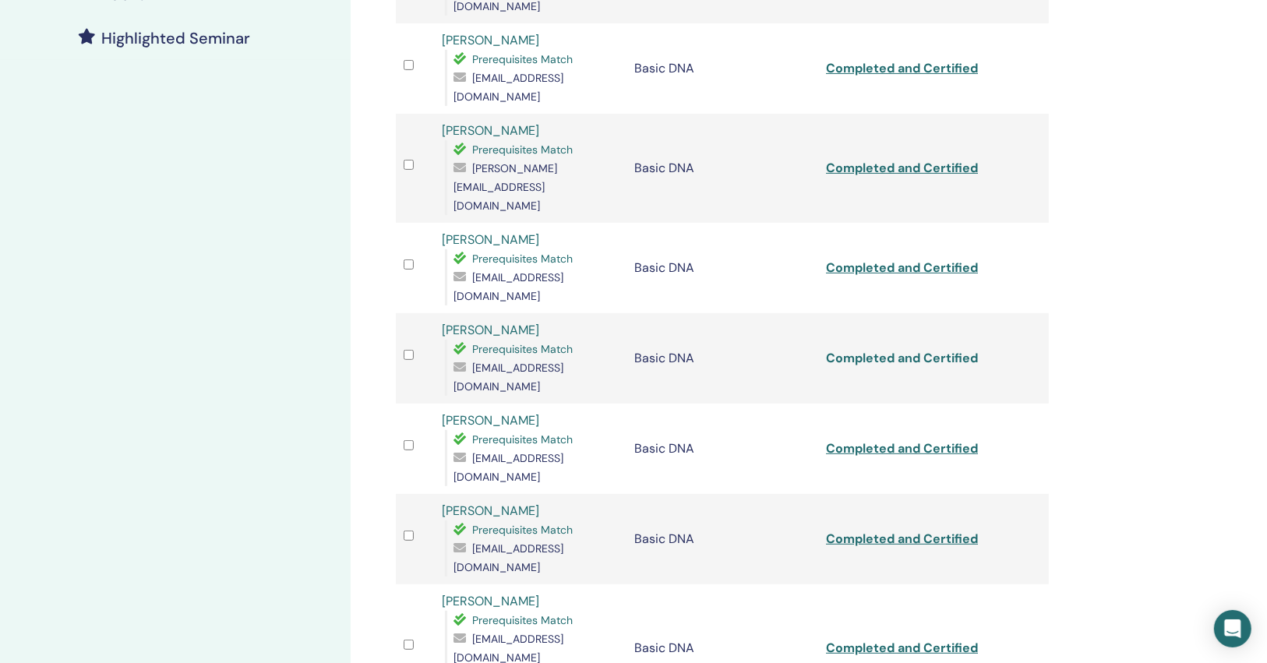
scroll to position [499, 0]
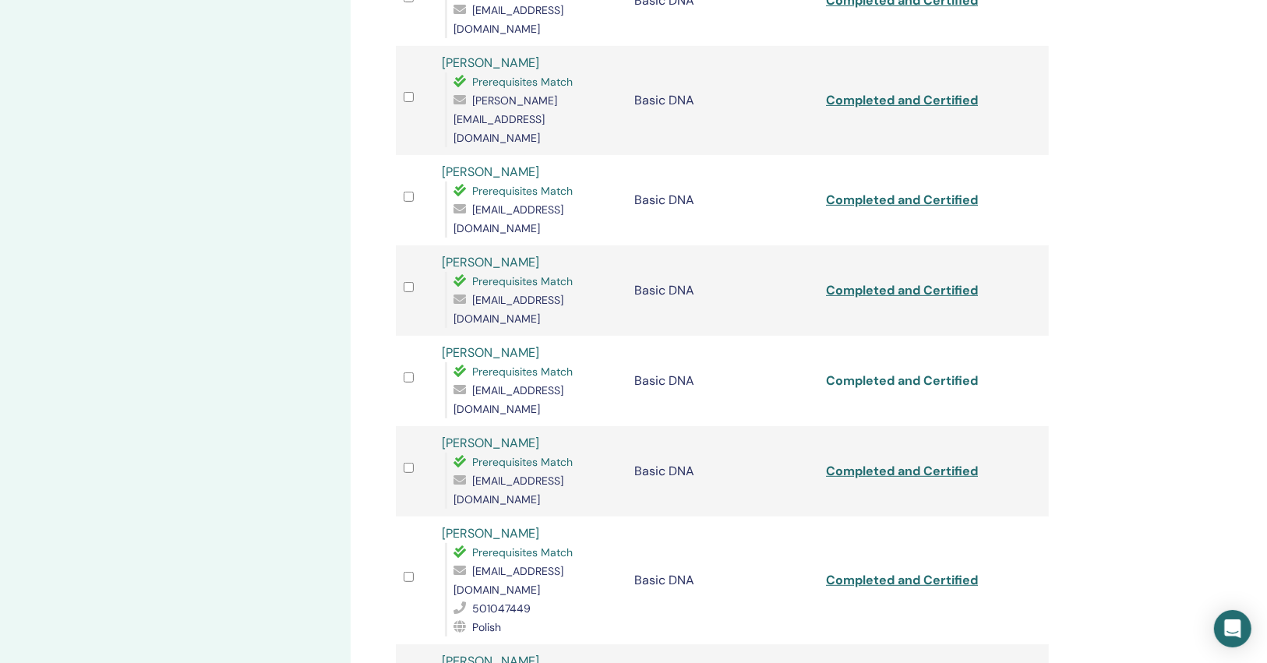
click at [880, 372] on link "Completed and Certified" at bounding box center [902, 380] width 152 height 16
click at [884, 463] on link "Completed and Certified" at bounding box center [902, 471] width 152 height 16
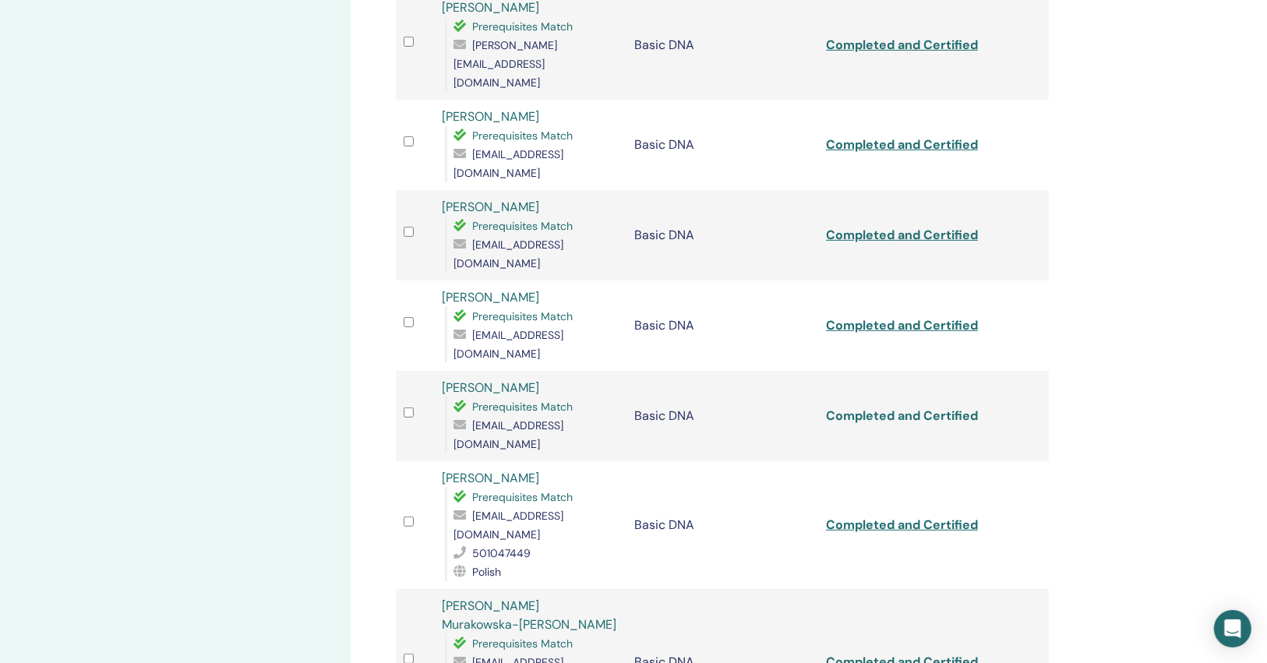
scroll to position [623, 0]
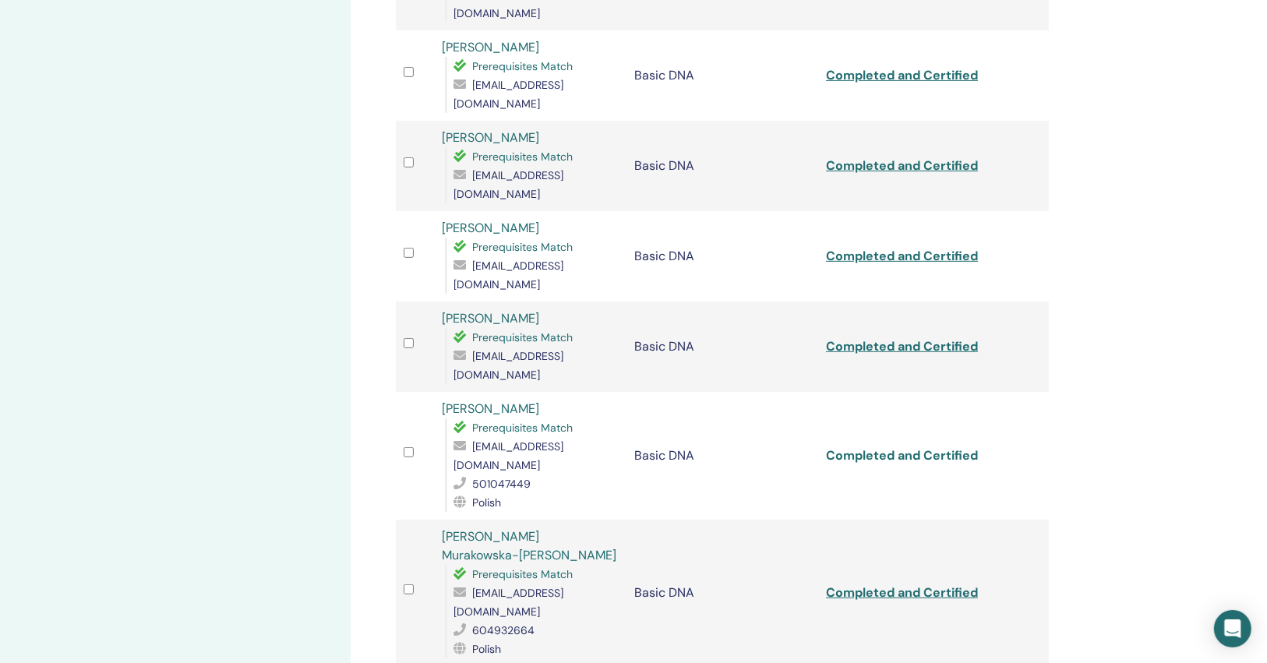
click at [888, 447] on link "Completed and Certified" at bounding box center [902, 455] width 152 height 16
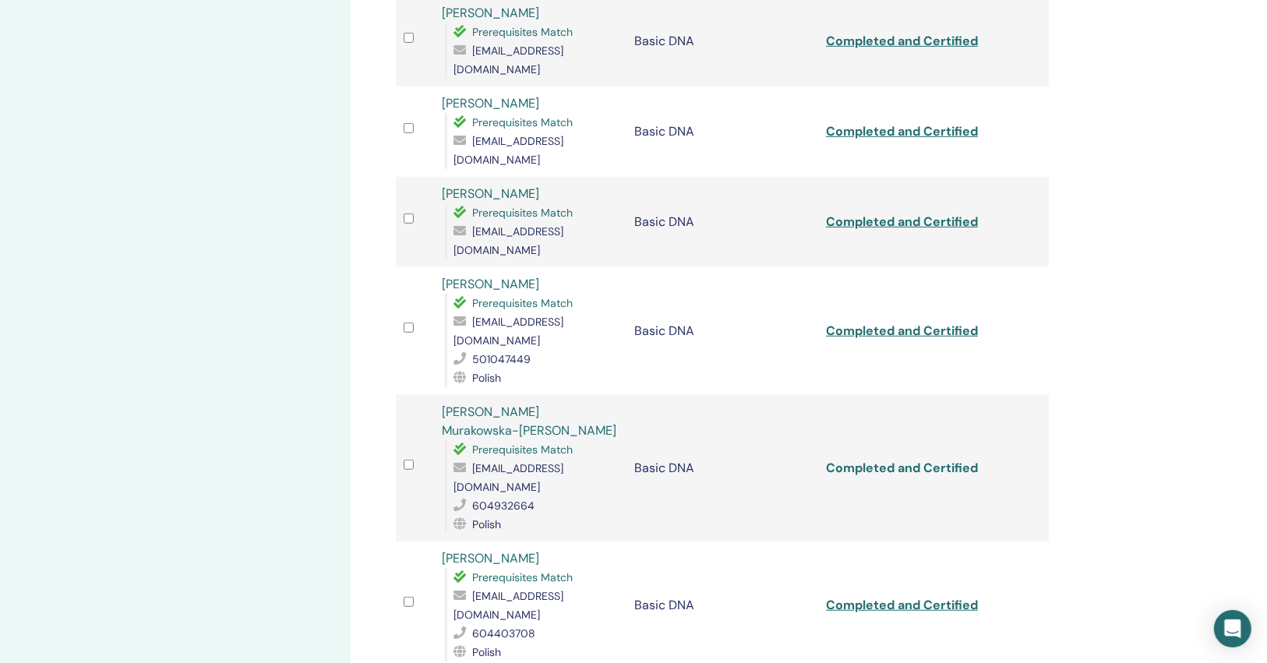
click at [884, 460] on link "Completed and Certified" at bounding box center [902, 468] width 152 height 16
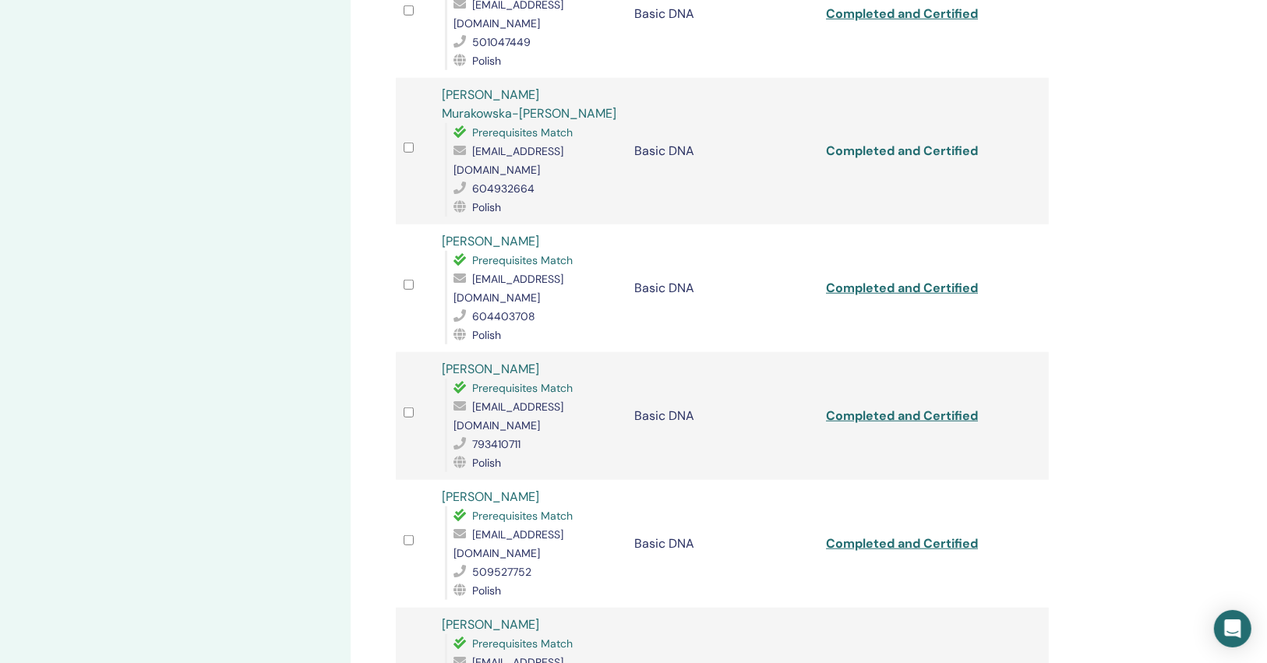
scroll to position [997, 0]
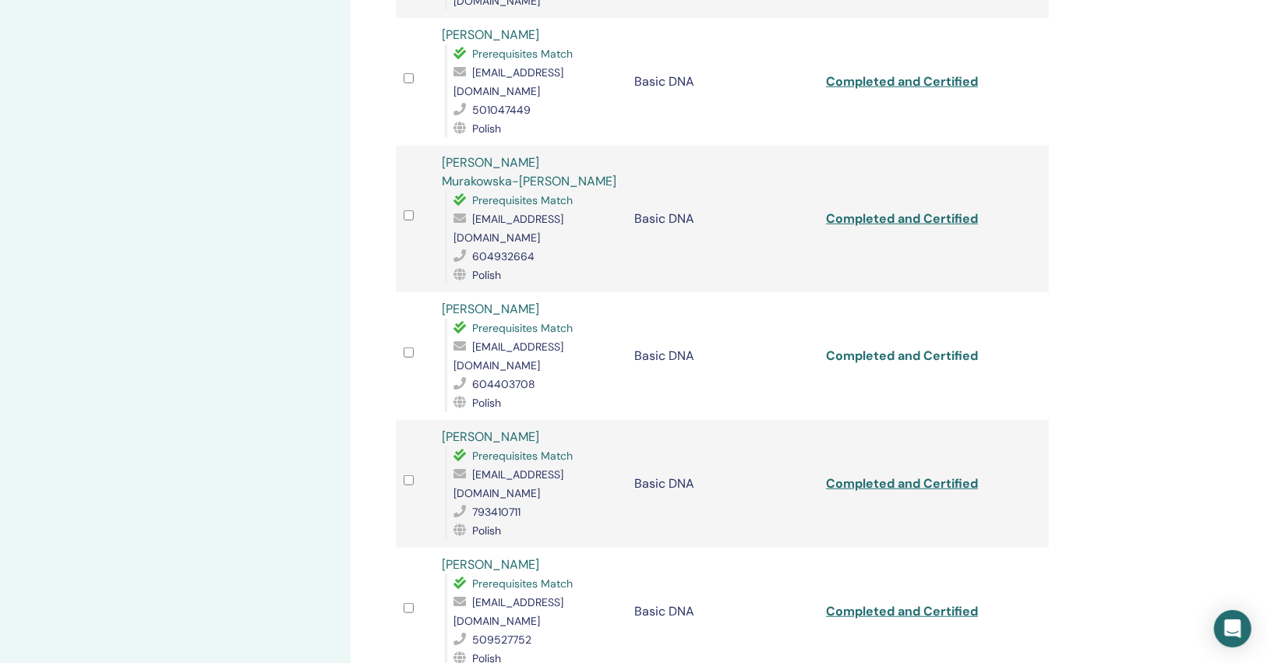
click at [908, 348] on link "Completed and Certified" at bounding box center [902, 356] width 152 height 16
click at [891, 475] on link "Completed and Certified" at bounding box center [902, 483] width 152 height 16
click at [869, 603] on link "Completed and Certified" at bounding box center [902, 611] width 152 height 16
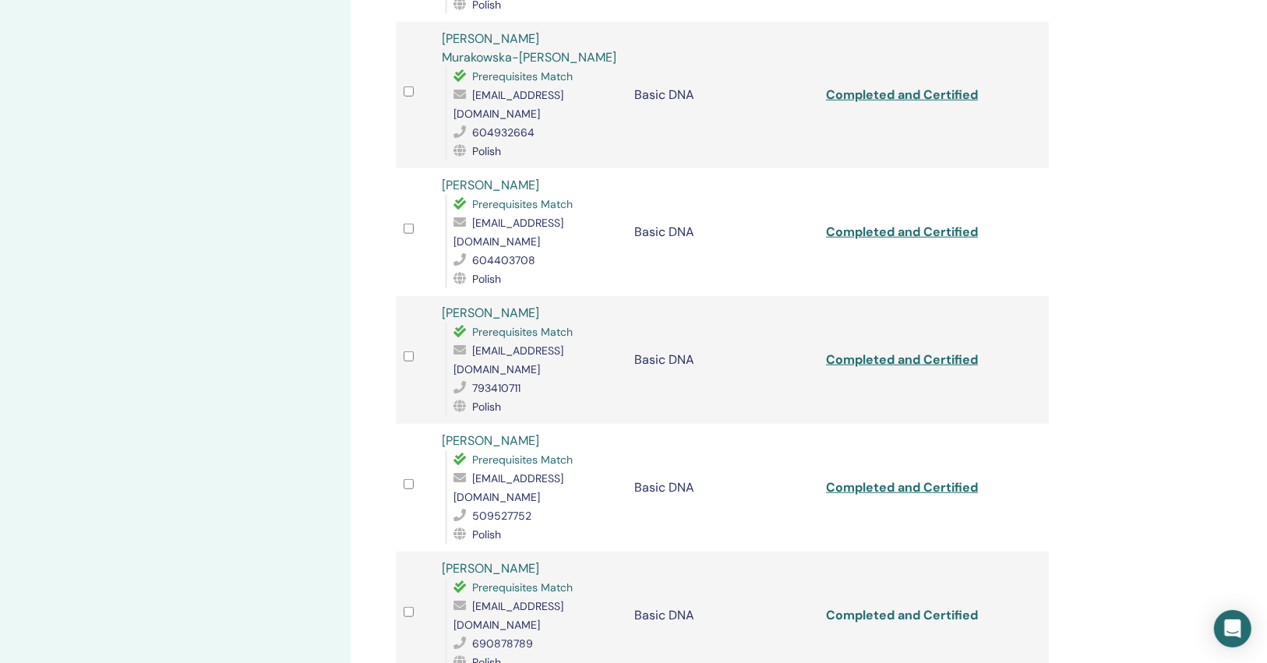
scroll to position [1122, 0]
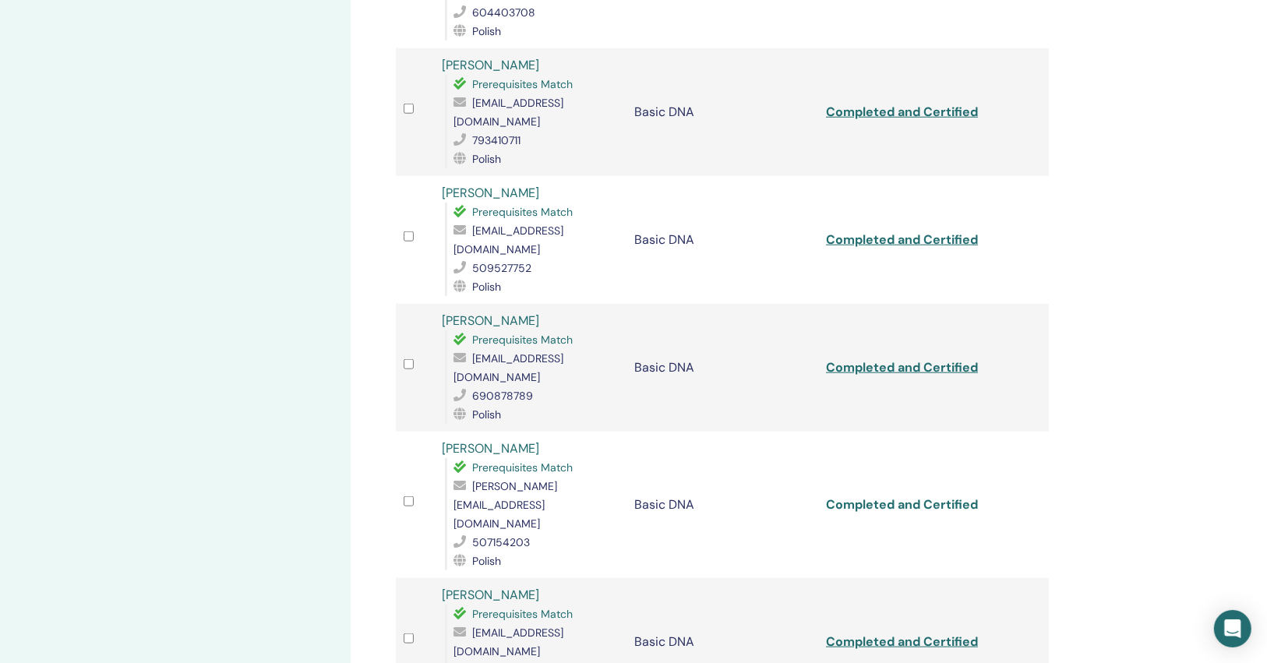
scroll to position [1372, 0]
click at [904, 631] on link "Completed and Certified" at bounding box center [902, 639] width 152 height 16
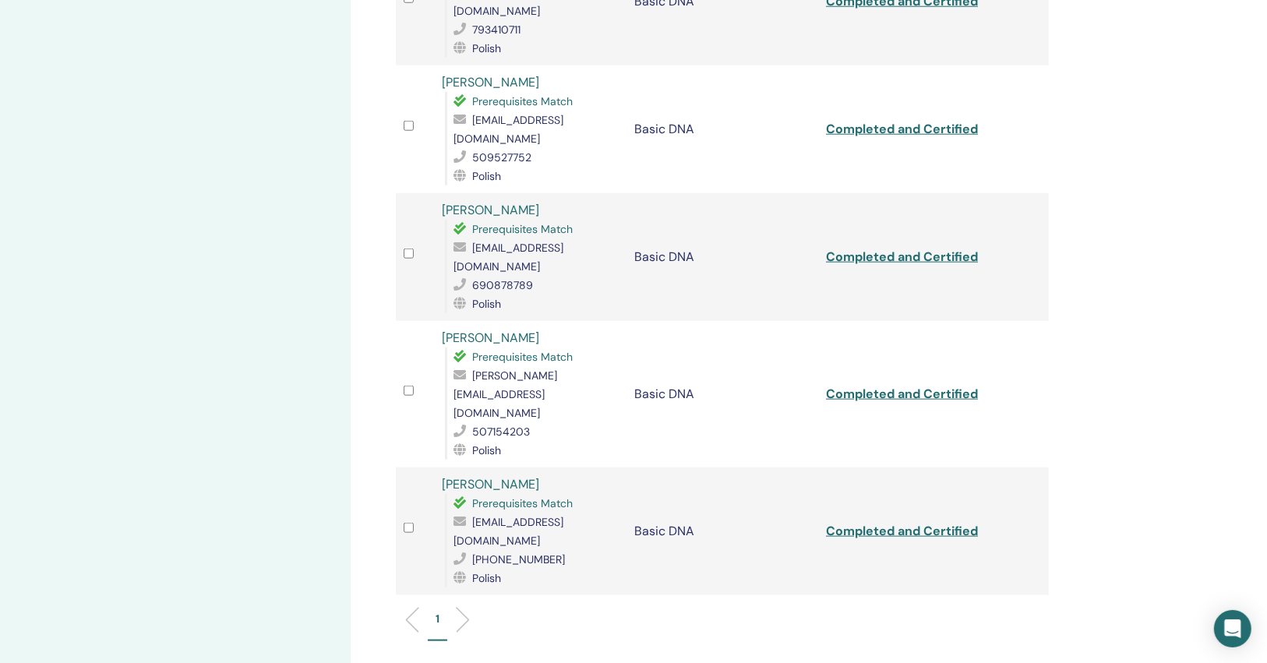
scroll to position [1733, 0]
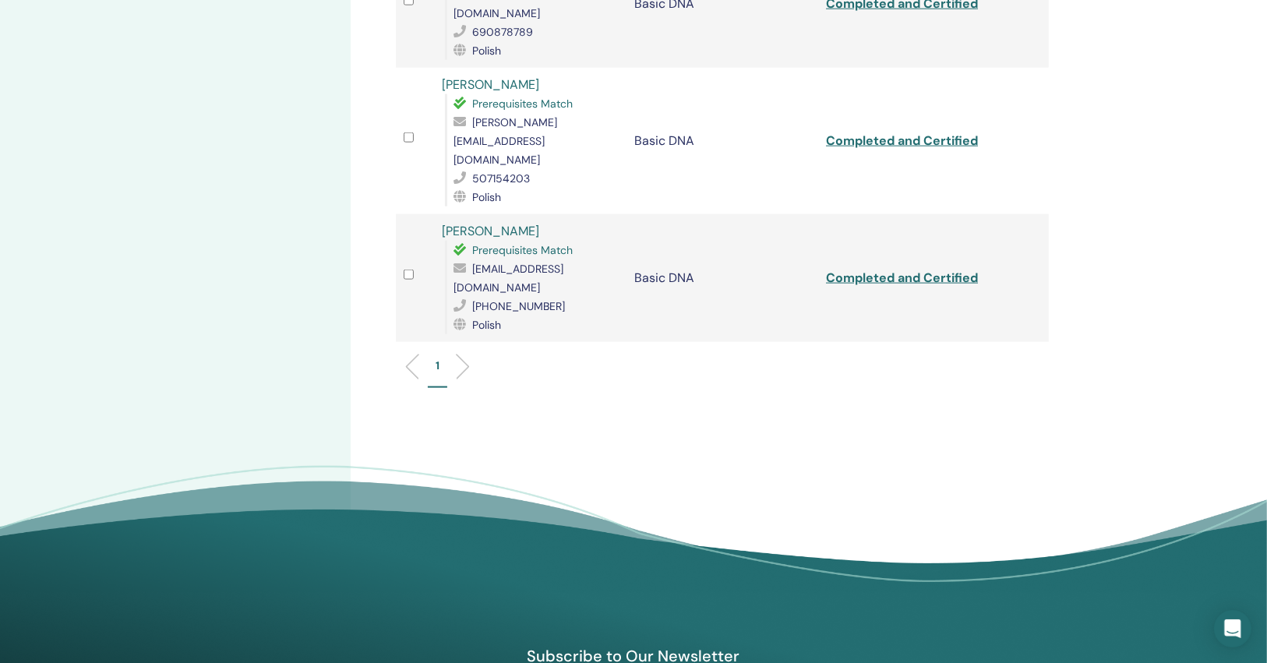
drag, startPoint x: 719, startPoint y: 246, endPoint x: 655, endPoint y: 469, distance: 232.1
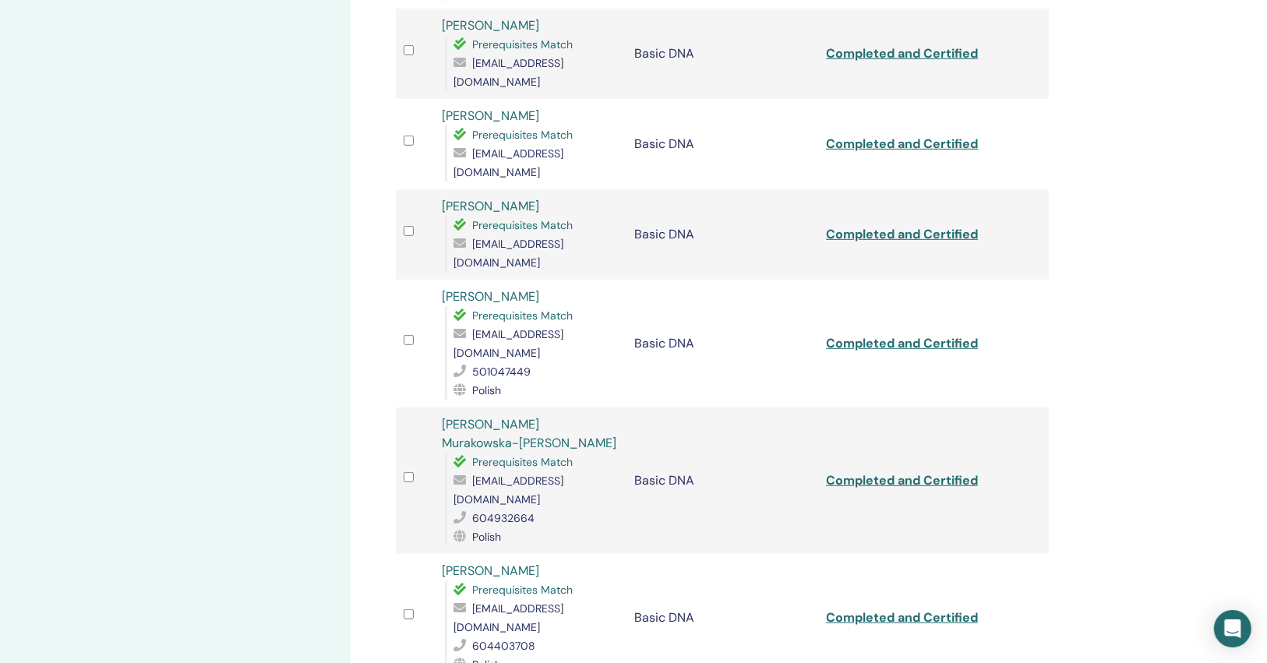
scroll to position [362, 0]
